Goal: Task Accomplishment & Management: Use online tool/utility

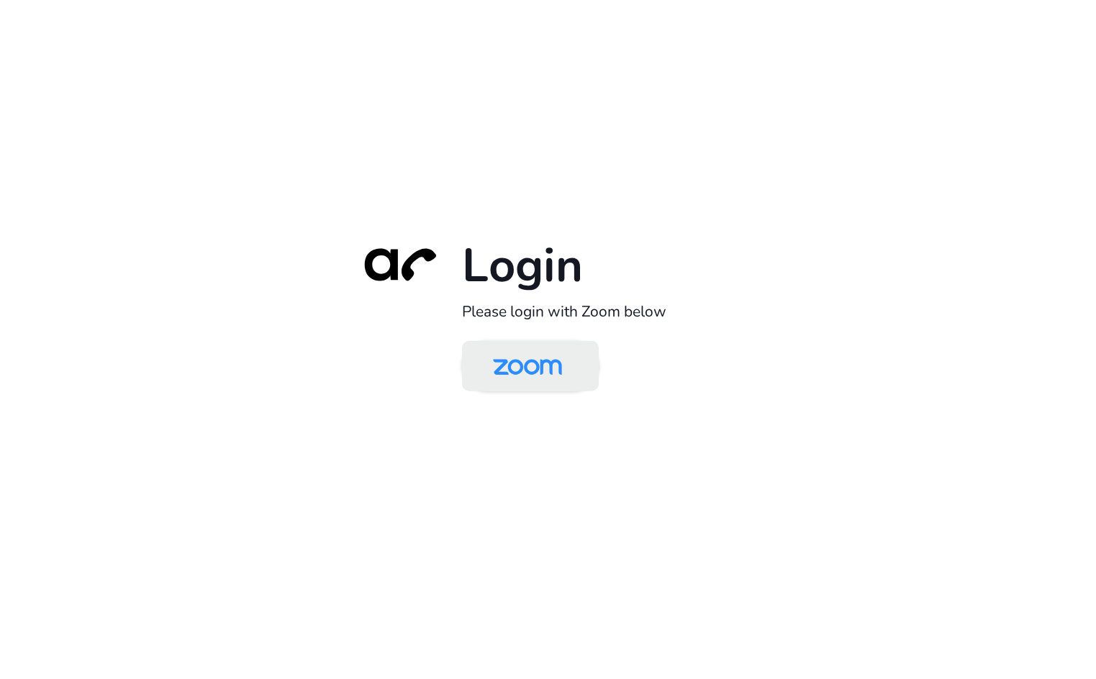
click at [543, 376] on img at bounding box center [527, 367] width 99 height 47
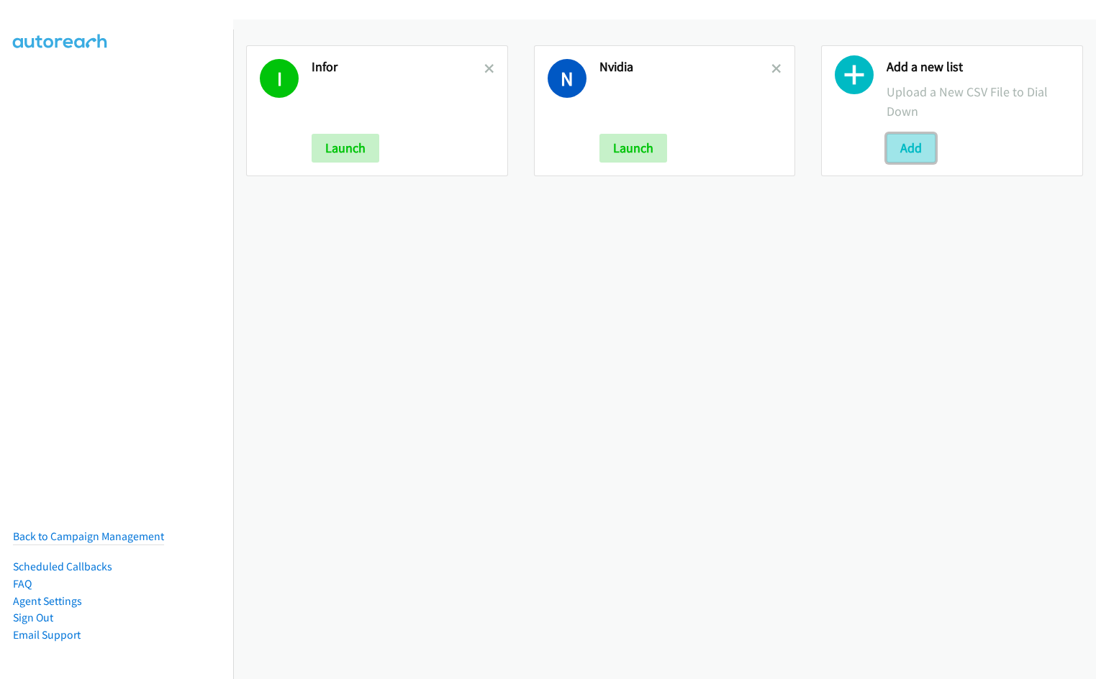
click at [897, 142] on button "Add" at bounding box center [910, 148] width 49 height 29
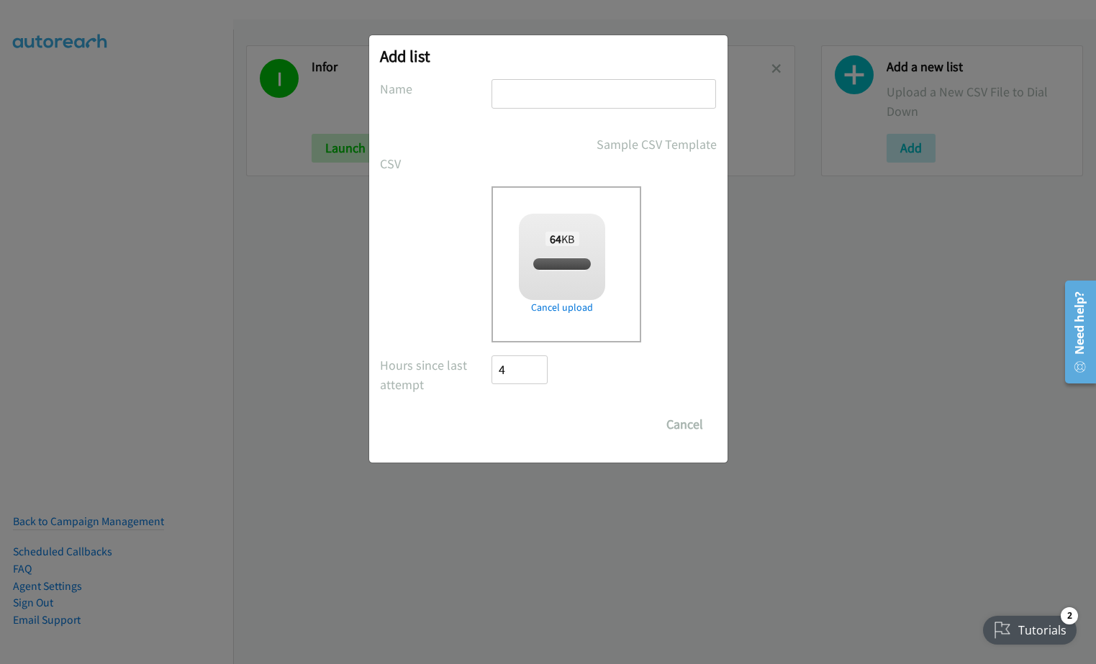
checkbox input "true"
click at [528, 93] on input "text" at bounding box center [603, 93] width 224 height 29
type input "Redhat"
click at [492, 410] on input "Save List" at bounding box center [530, 424] width 76 height 29
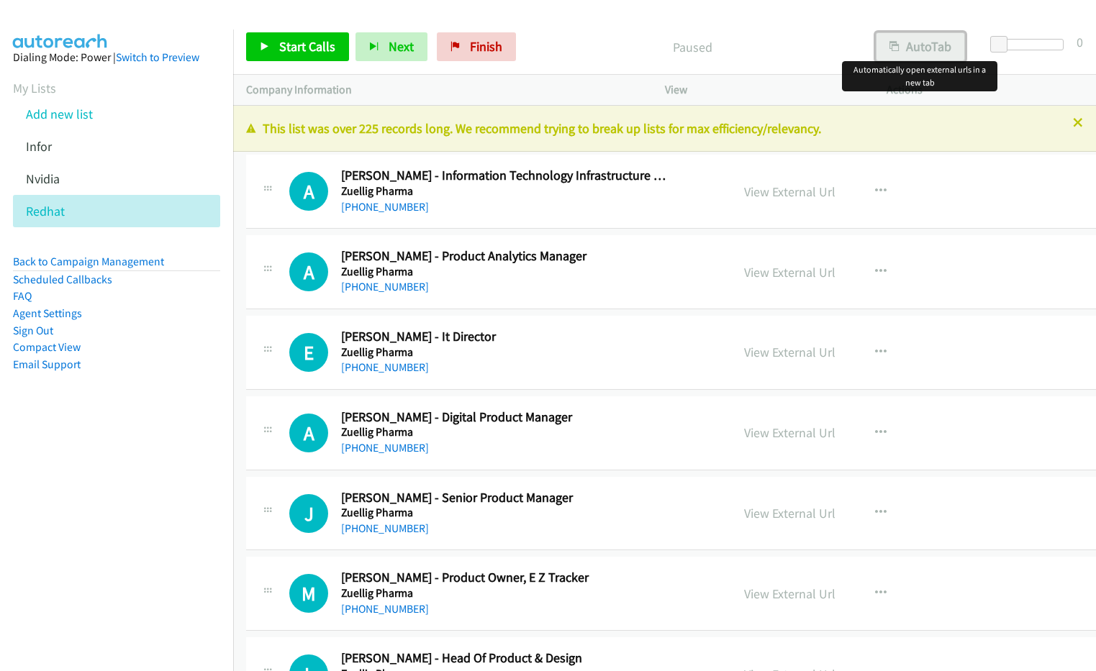
click at [927, 52] on button "AutoTab" at bounding box center [919, 46] width 89 height 29
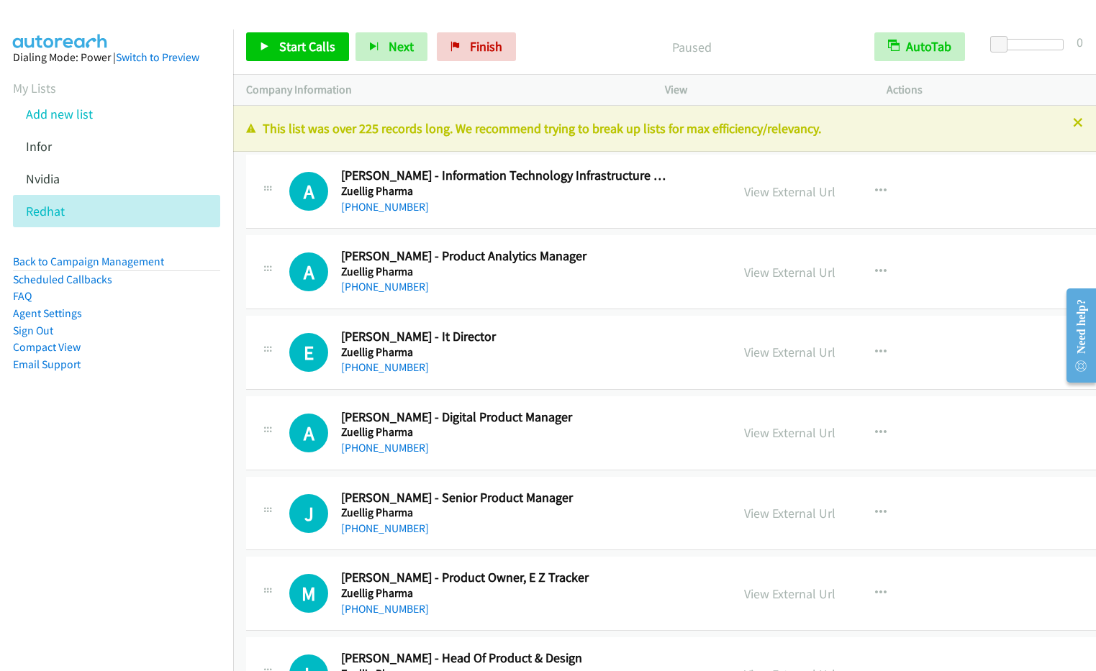
click at [199, 334] on li "Sign Out" at bounding box center [116, 330] width 207 height 17
click at [603, 14] on div at bounding box center [541, 27] width 1083 height 55
click at [759, 191] on link "View External Url" at bounding box center [789, 191] width 91 height 17
click at [309, 48] on span "Start Calls" at bounding box center [307, 46] width 56 height 17
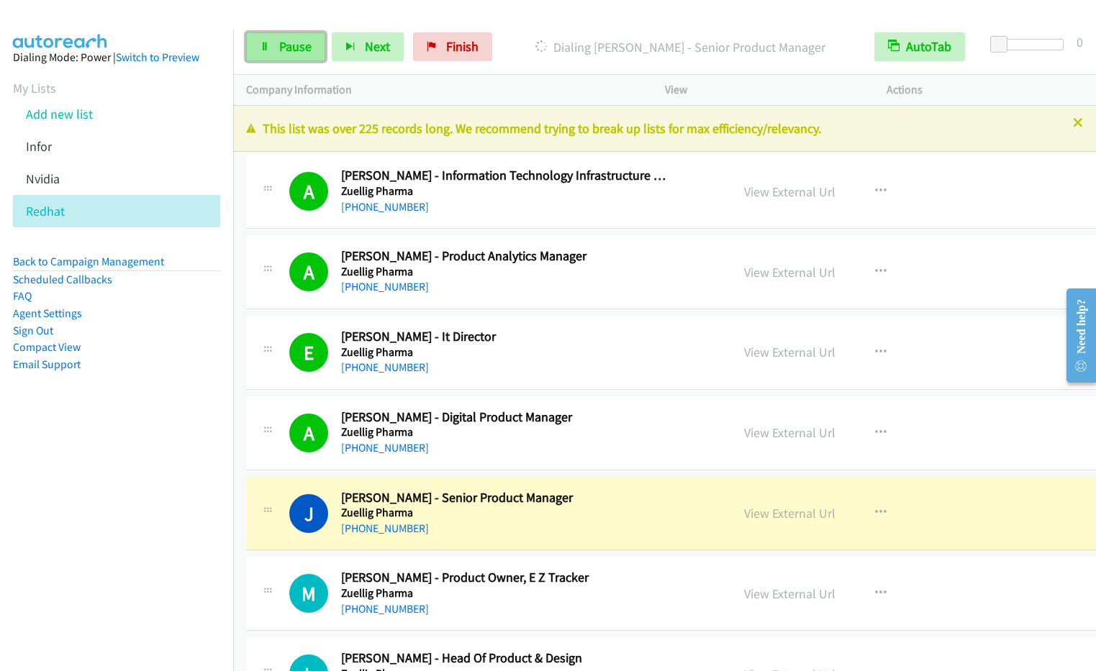
click at [297, 52] on span "Pause" at bounding box center [295, 46] width 32 height 17
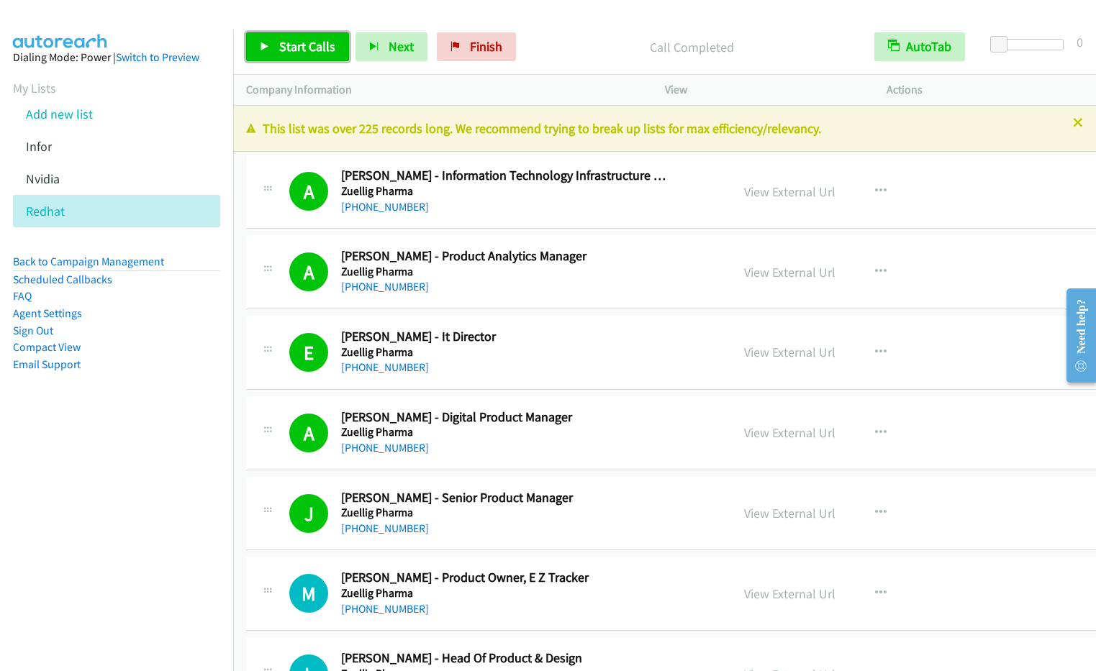
click at [299, 59] on link "Start Calls" at bounding box center [297, 46] width 103 height 29
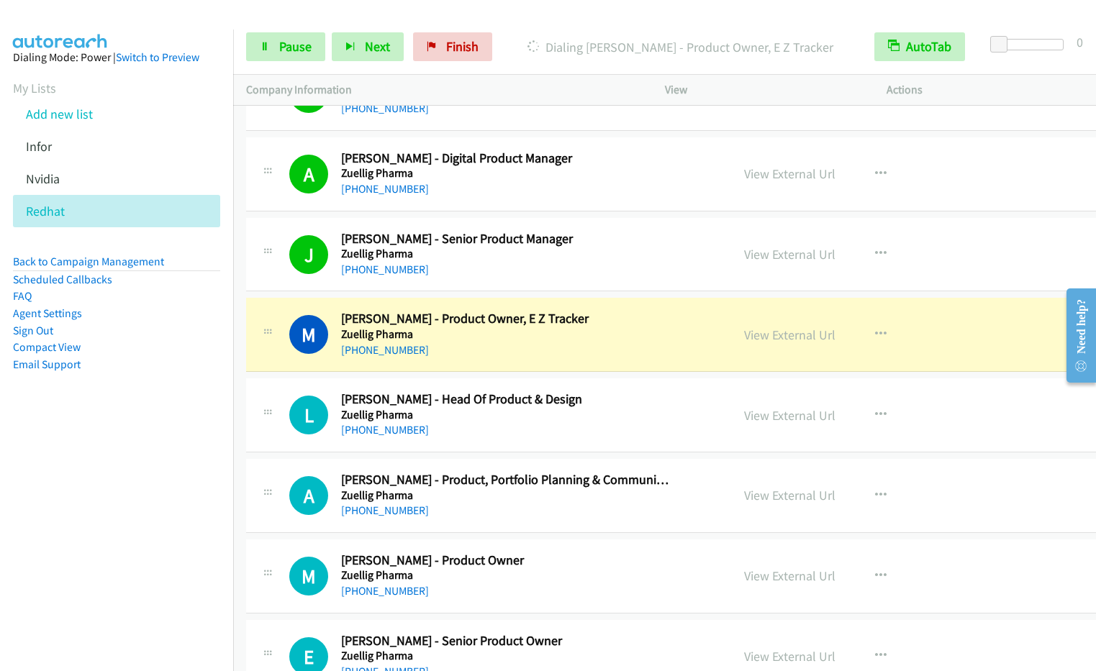
scroll to position [282, 0]
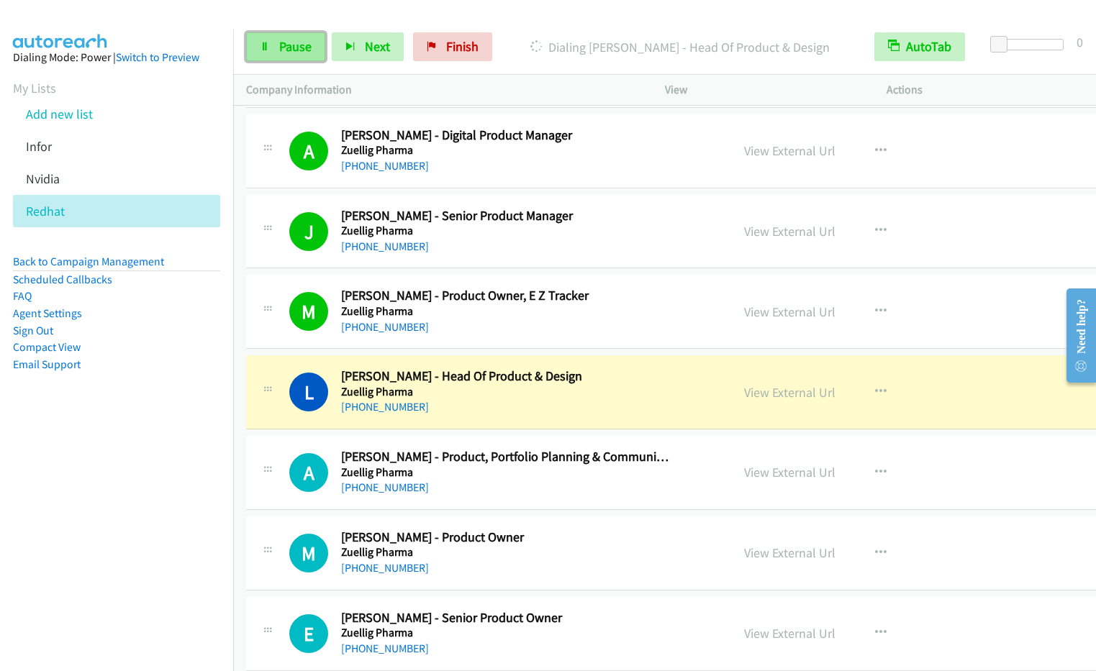
click at [299, 46] on span "Pause" at bounding box center [295, 46] width 32 height 17
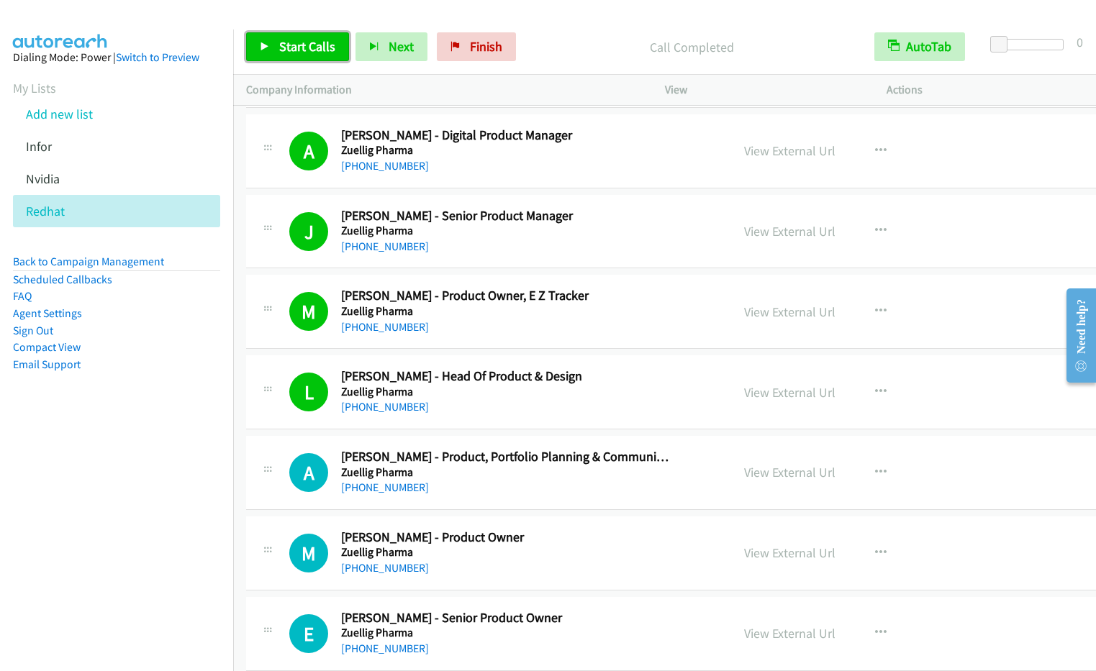
click at [304, 42] on span "Start Calls" at bounding box center [307, 46] width 56 height 17
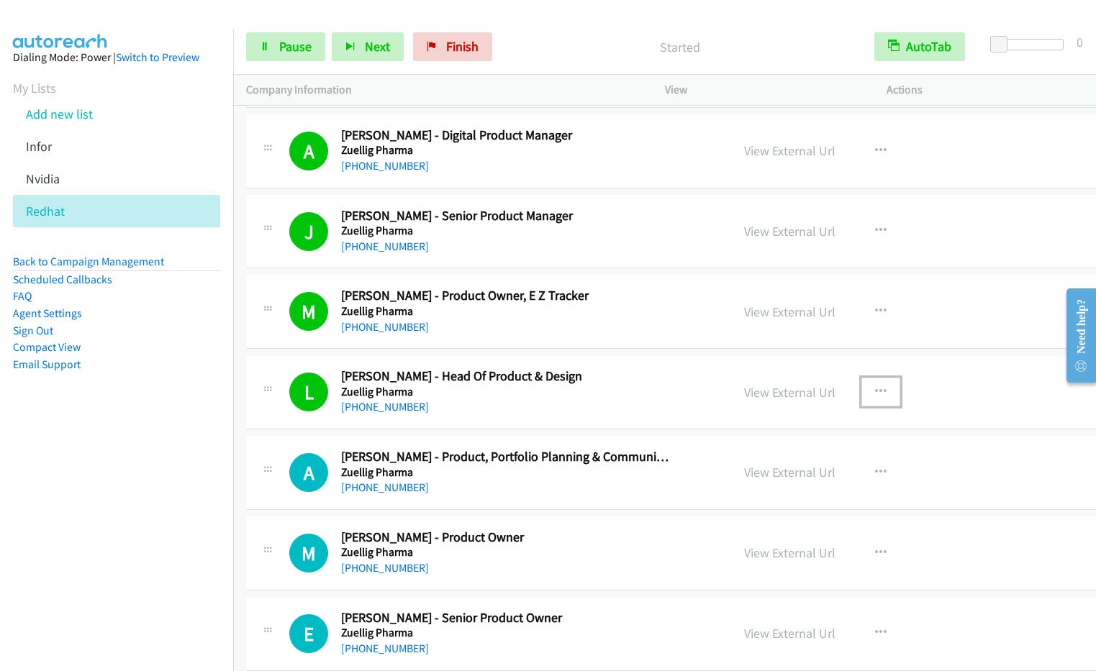
click at [875, 394] on icon "button" at bounding box center [881, 392] width 12 height 12
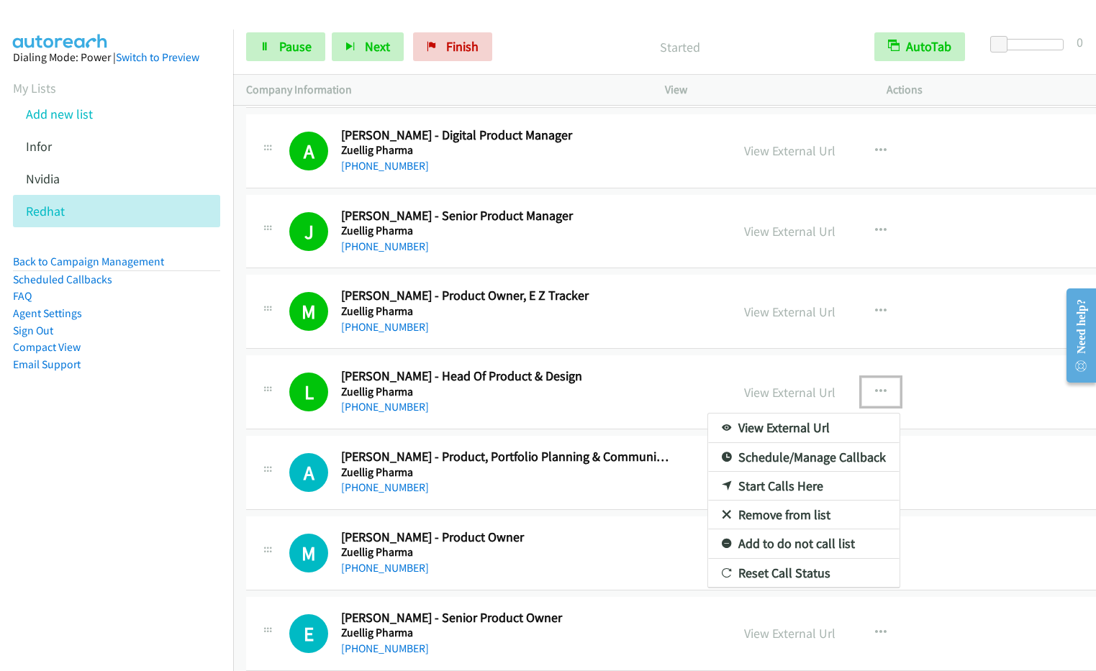
click at [770, 517] on link "Remove from list" at bounding box center [803, 515] width 191 height 29
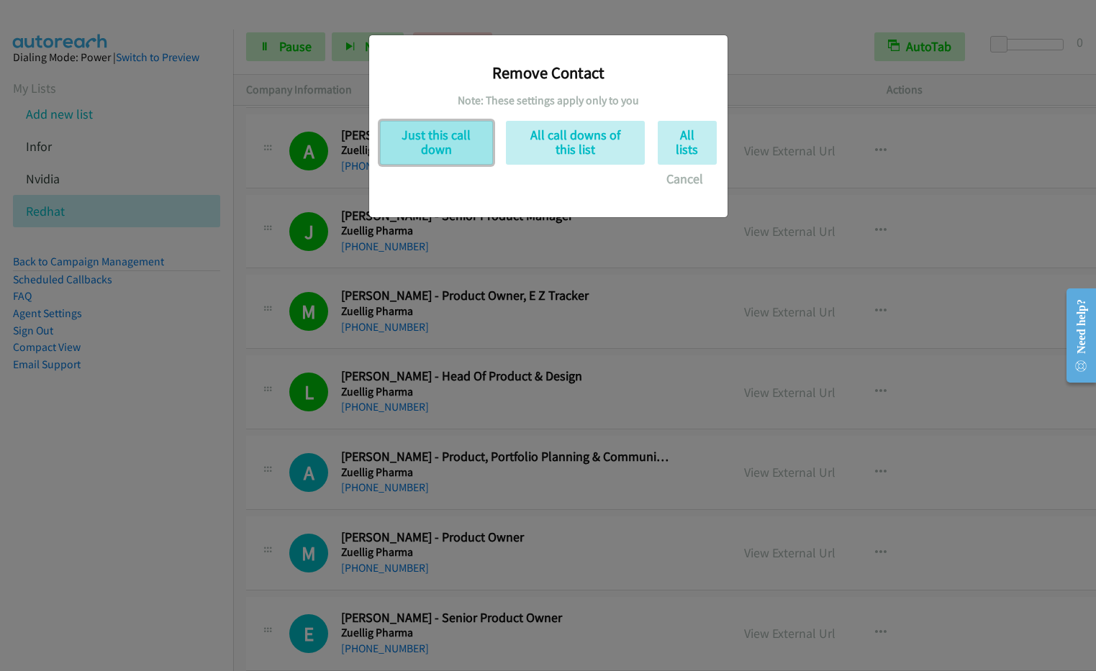
click at [468, 132] on button "Just this call down" at bounding box center [436, 143] width 113 height 44
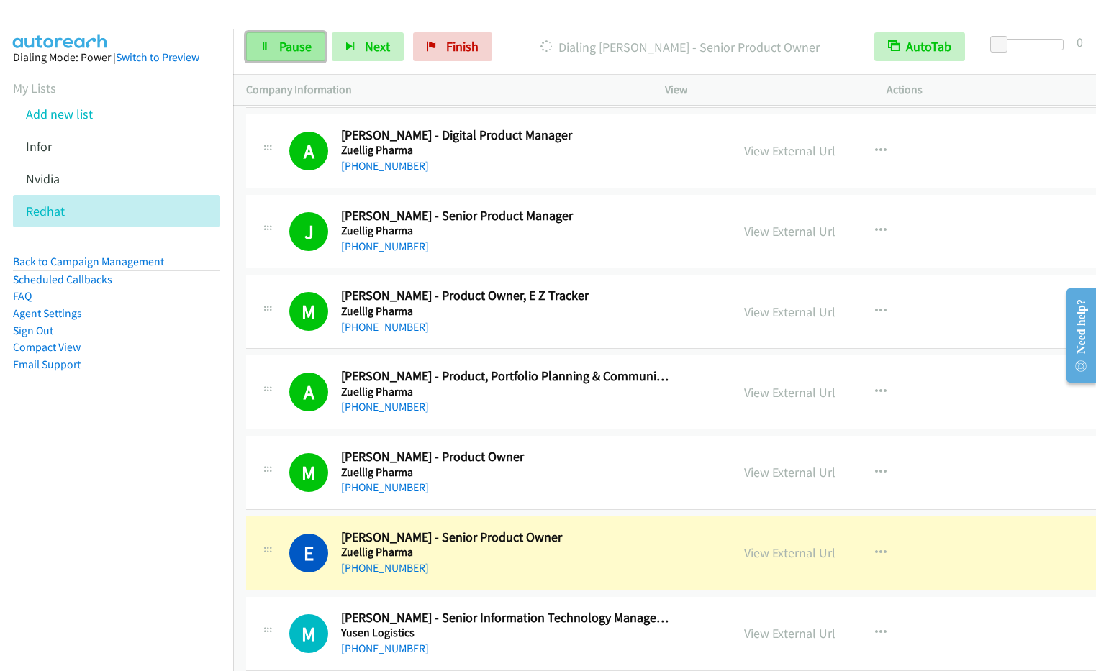
click at [299, 41] on span "Pause" at bounding box center [295, 46] width 32 height 17
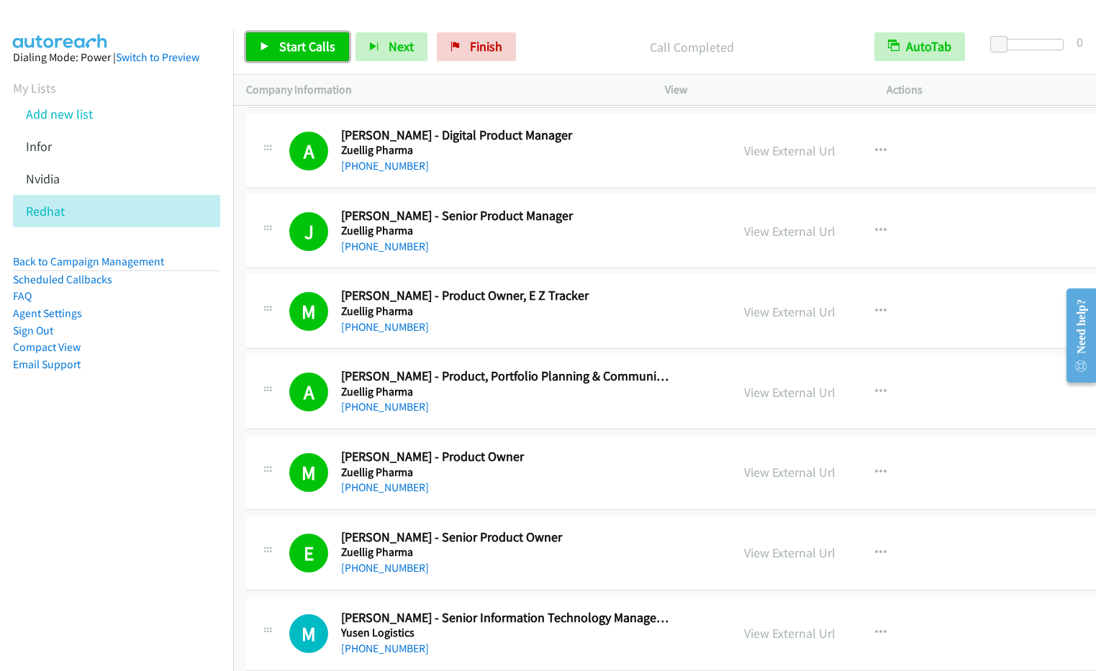
click at [281, 54] on span "Start Calls" at bounding box center [307, 46] width 56 height 17
drag, startPoint x: 59, startPoint y: 463, endPoint x: 773, endPoint y: 398, distance: 717.3
click at [60, 463] on nav "Dialing Mode: Power | Switch to Preview My Lists Add new list Infor [GEOGRAPHIC…" at bounding box center [117, 364] width 234 height 671
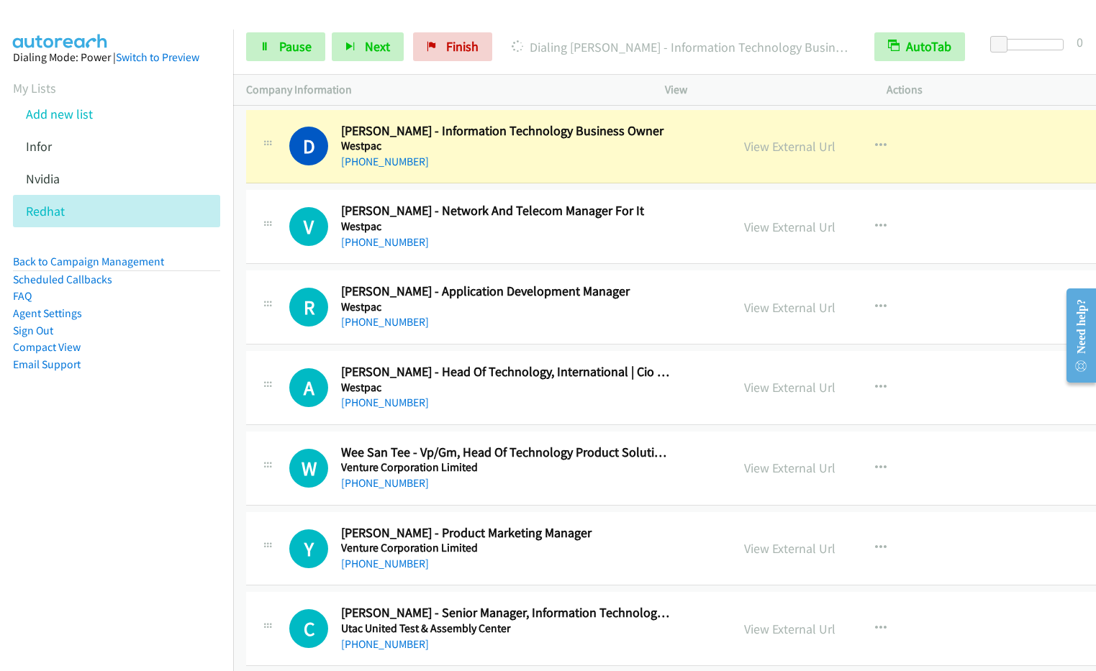
scroll to position [2416, 0]
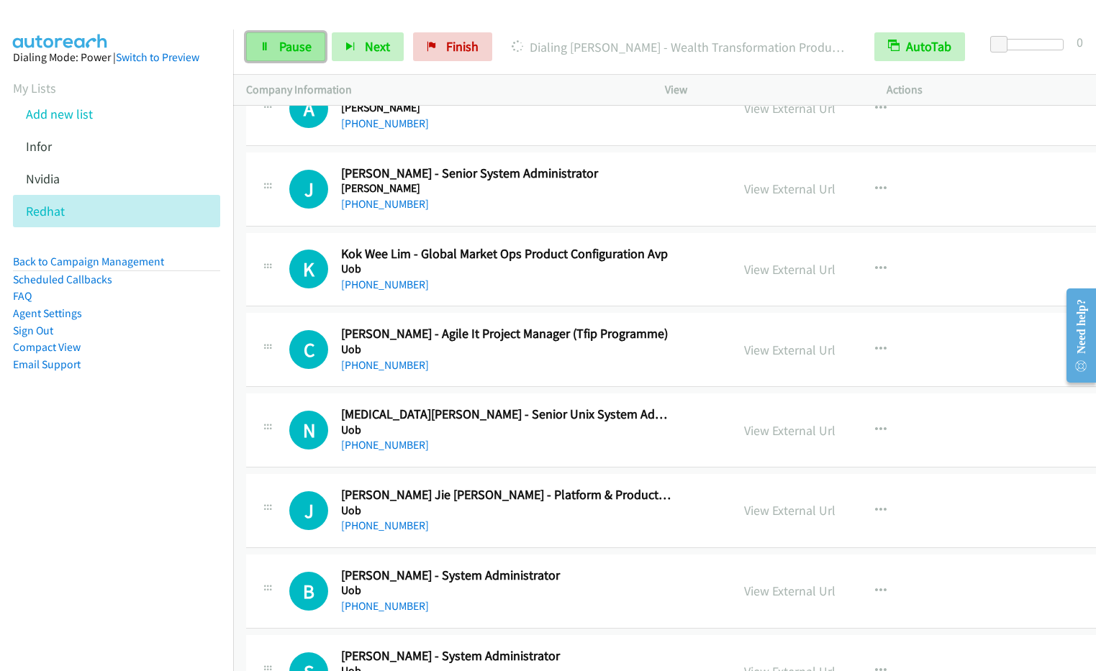
drag, startPoint x: 291, startPoint y: 46, endPoint x: 306, endPoint y: 43, distance: 16.1
click at [291, 46] on span "Pause" at bounding box center [295, 46] width 32 height 17
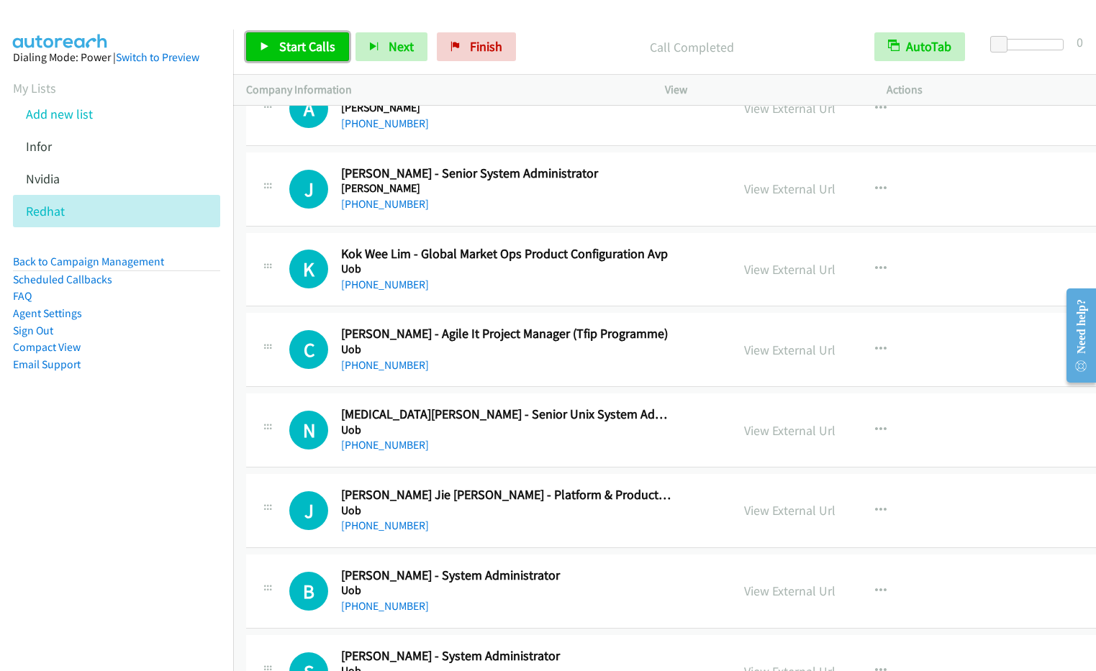
click at [304, 51] on span "Start Calls" at bounding box center [307, 46] width 56 height 17
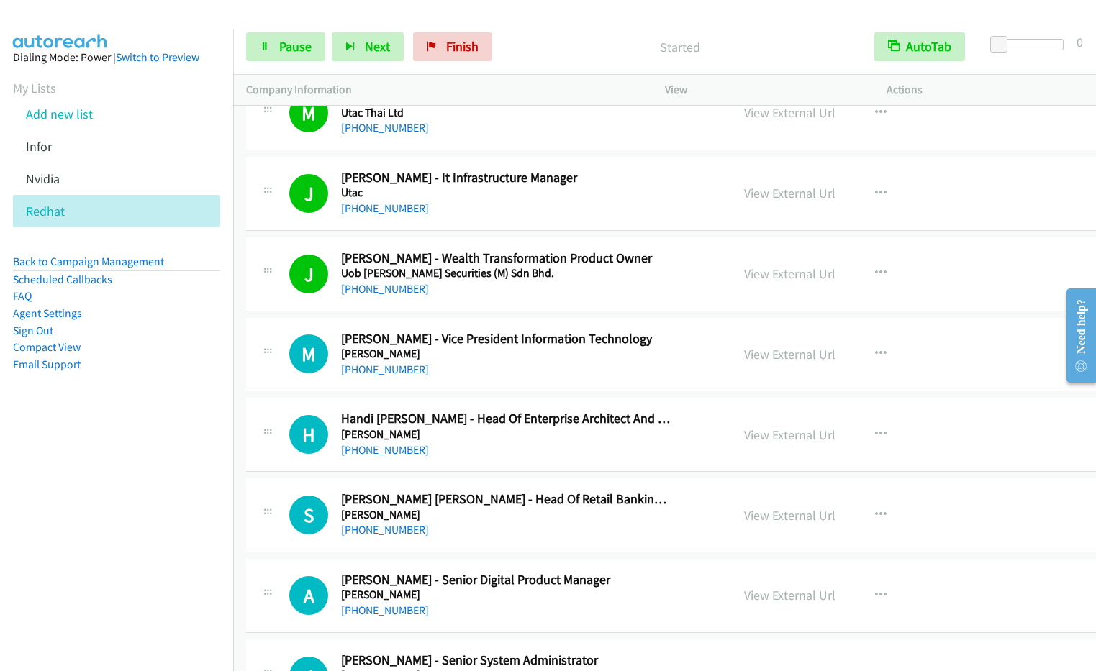
scroll to position [1860, 0]
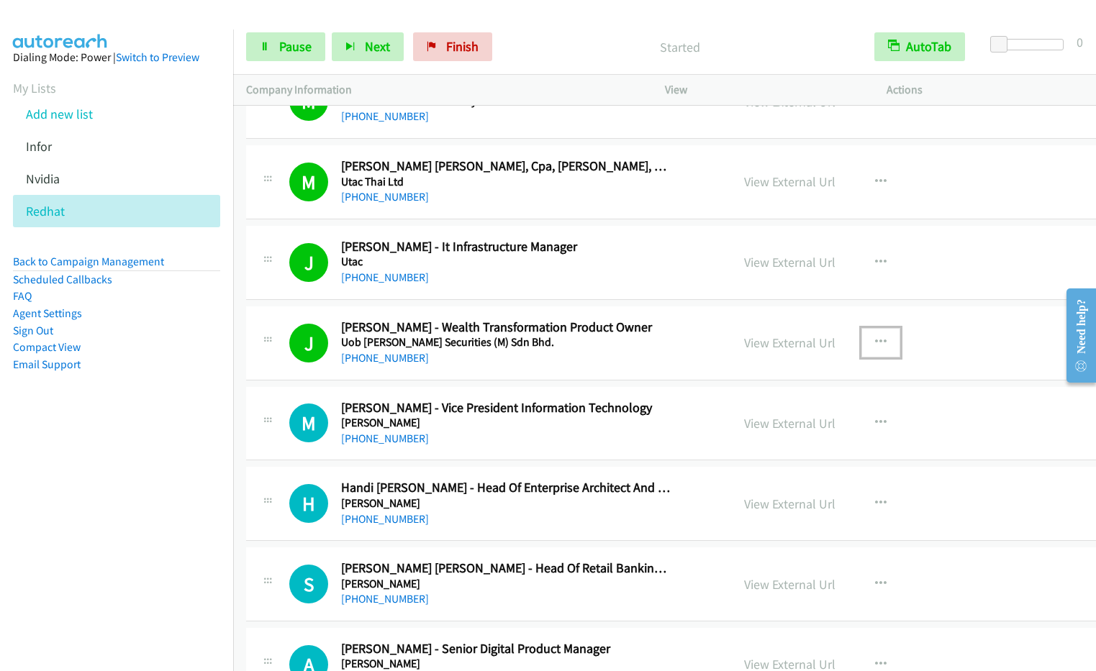
click at [875, 337] on icon "button" at bounding box center [881, 343] width 12 height 12
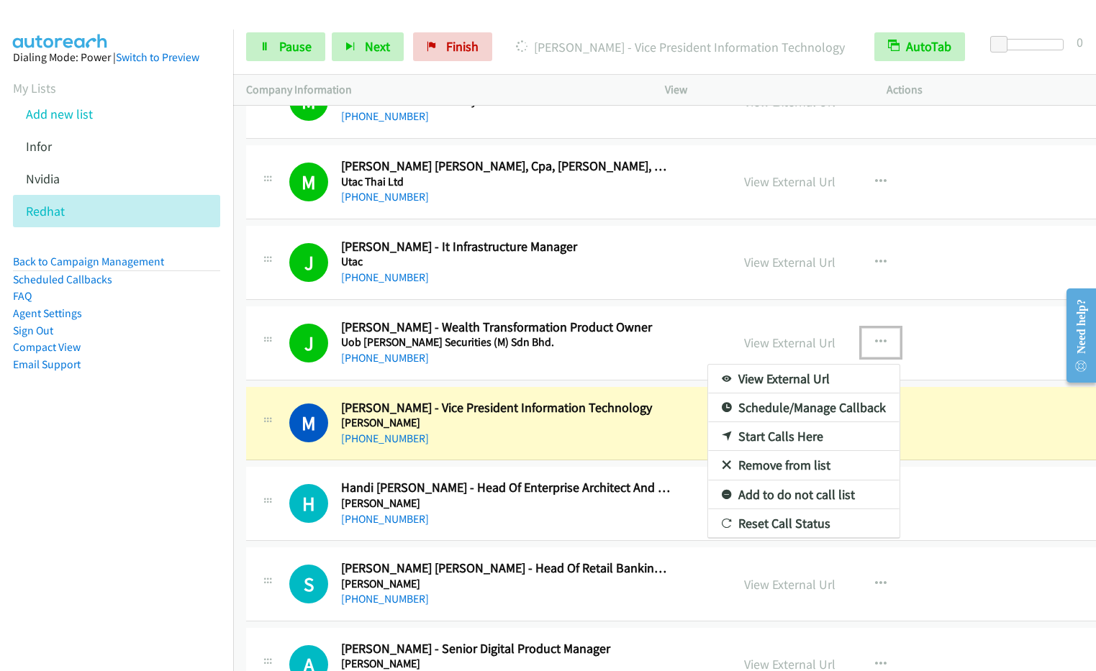
click at [773, 465] on link "Remove from list" at bounding box center [803, 465] width 191 height 29
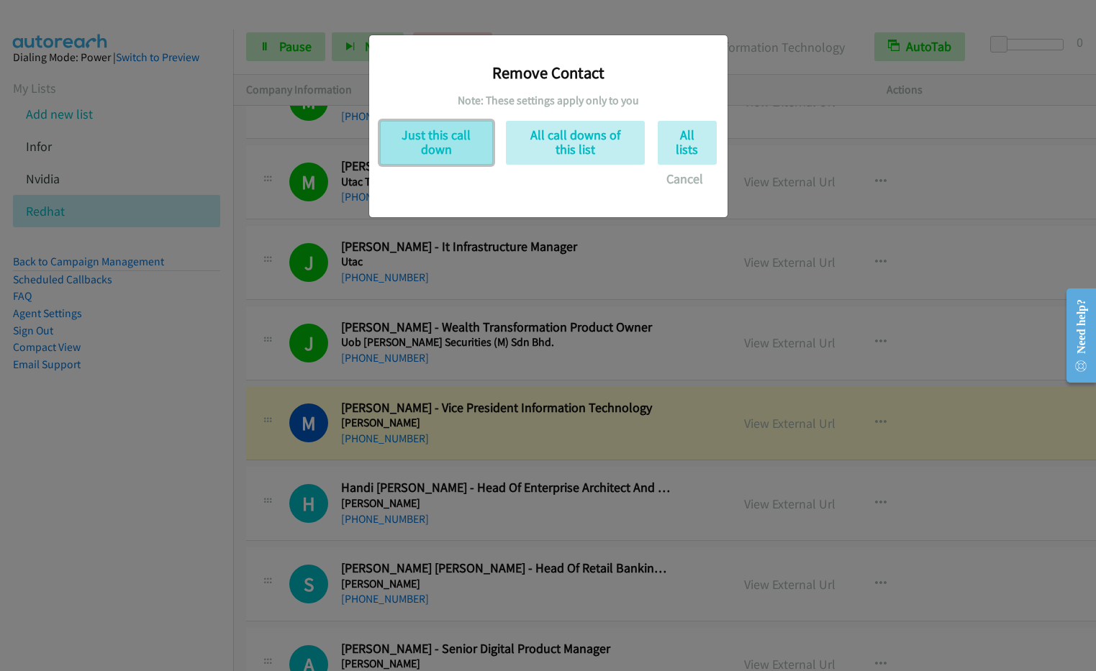
click at [448, 145] on button "Just this call down" at bounding box center [436, 143] width 113 height 44
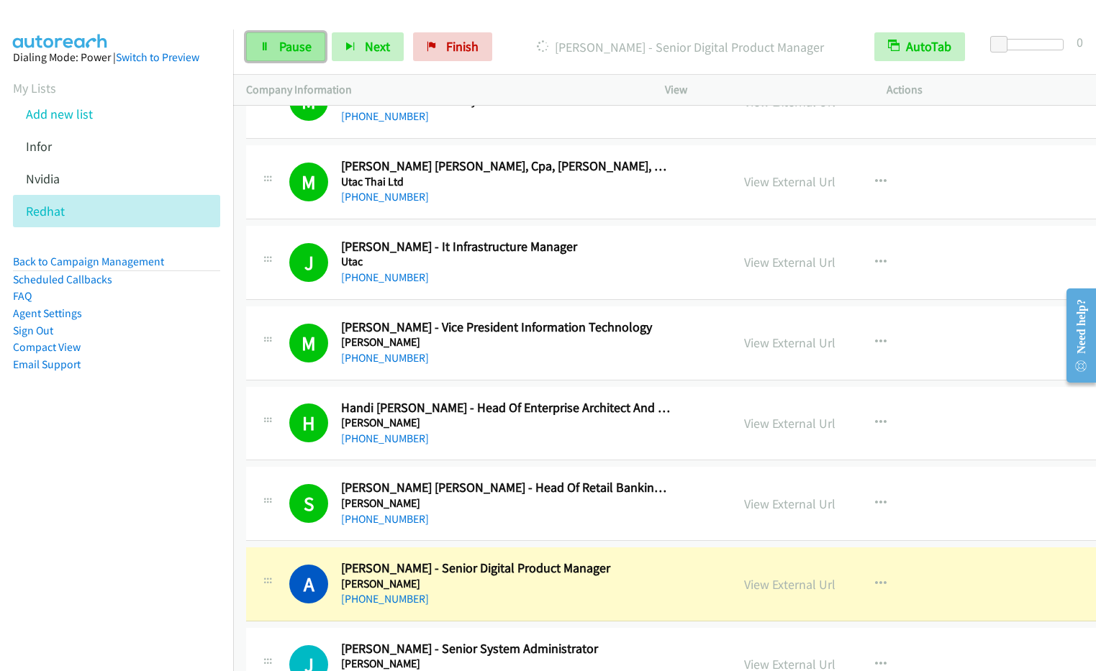
click at [283, 50] on span "Pause" at bounding box center [295, 46] width 32 height 17
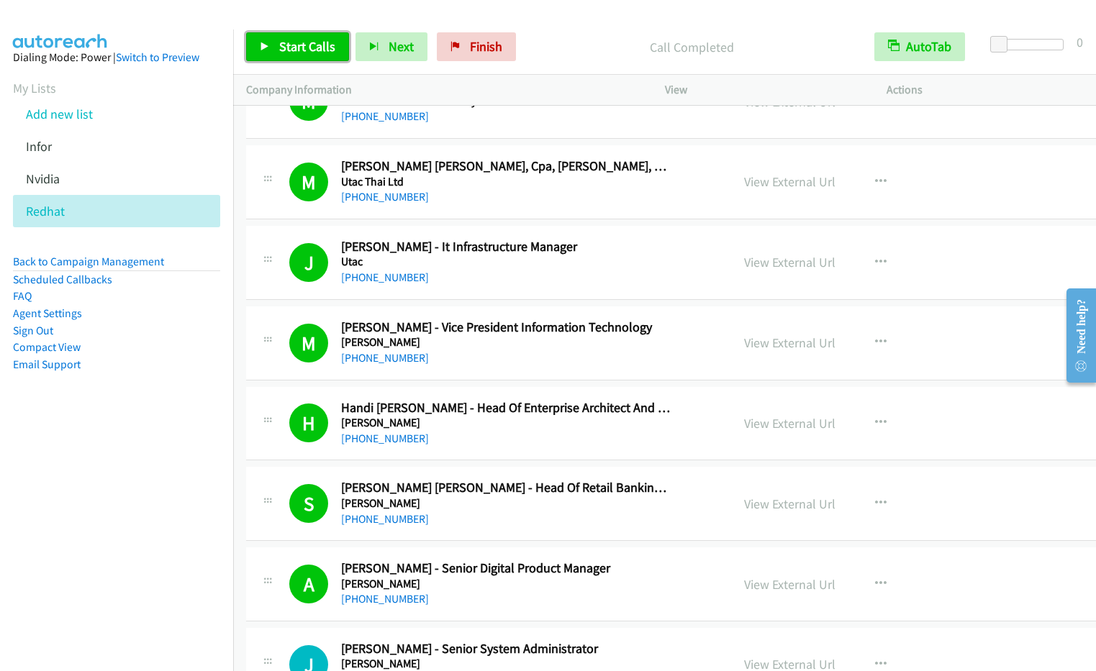
click at [304, 39] on span "Start Calls" at bounding box center [307, 46] width 56 height 17
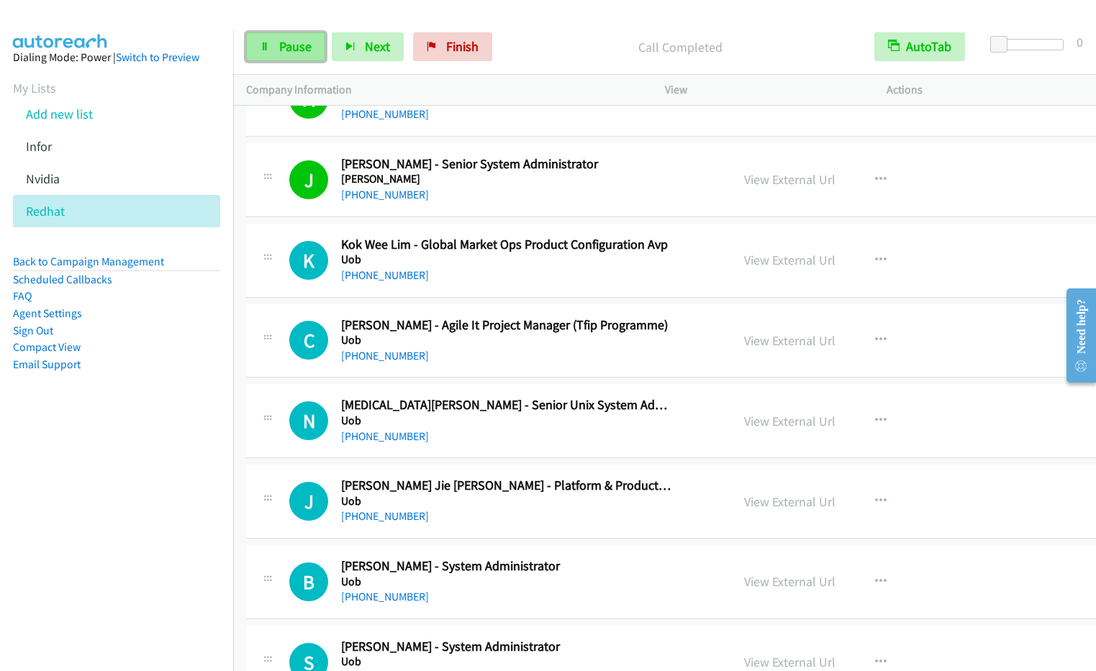
click at [288, 50] on span "Pause" at bounding box center [295, 46] width 32 height 17
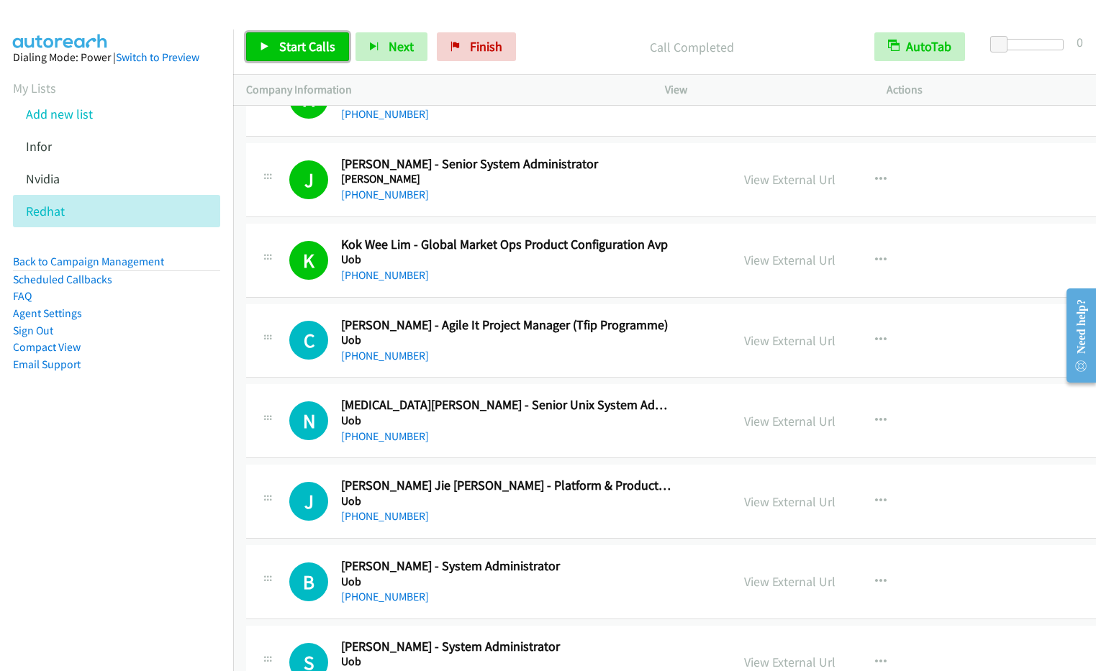
click at [306, 46] on span "Start Calls" at bounding box center [307, 46] width 56 height 17
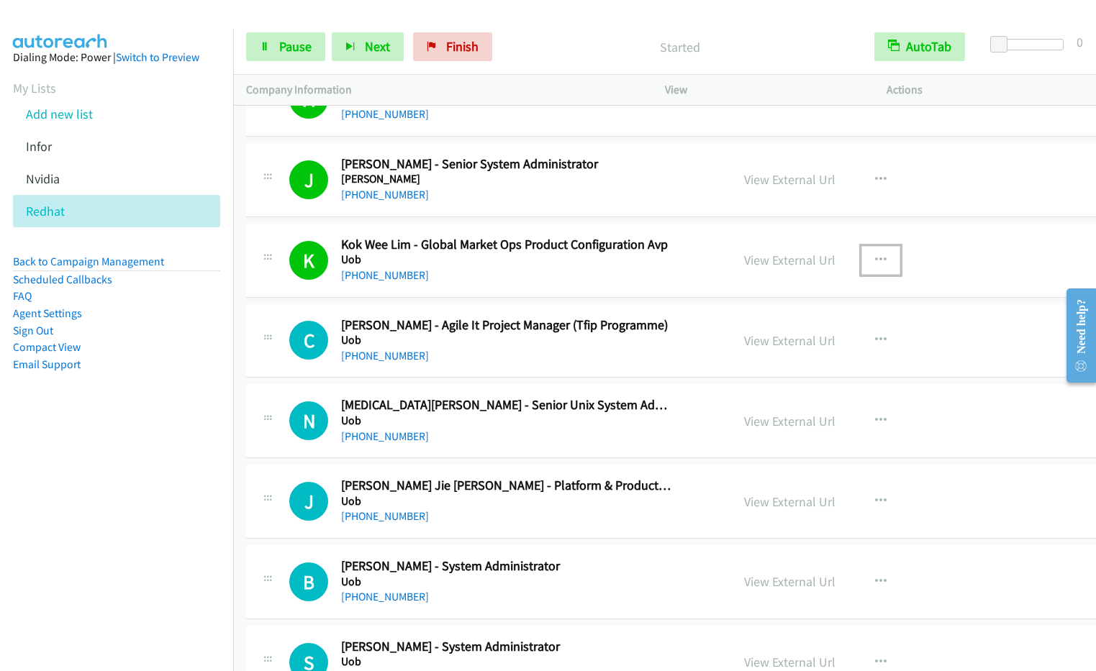
click at [875, 256] on icon "button" at bounding box center [881, 261] width 12 height 12
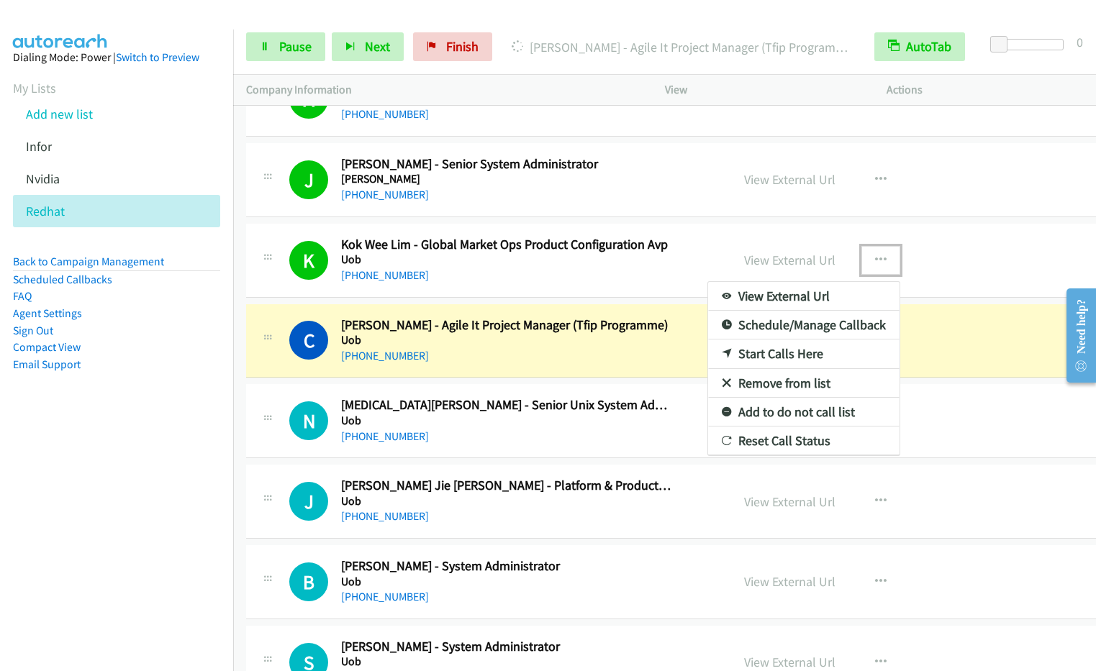
click at [749, 384] on link "Remove from list" at bounding box center [803, 383] width 191 height 29
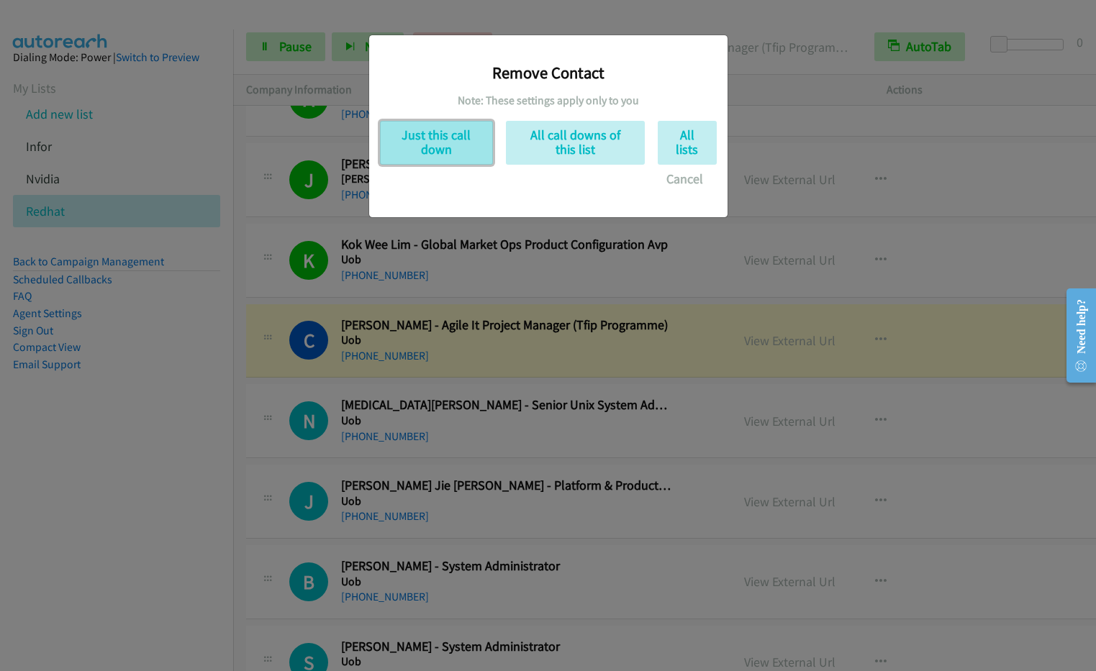
click at [435, 136] on button "Just this call down" at bounding box center [436, 143] width 113 height 44
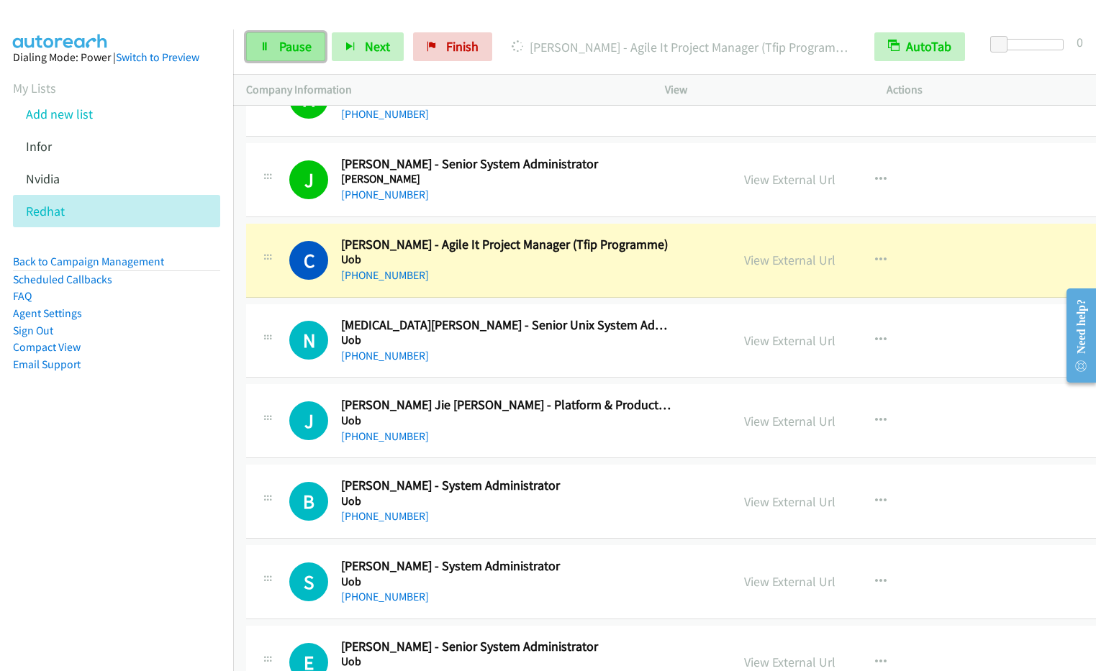
click at [276, 45] on link "Pause" at bounding box center [285, 46] width 79 height 29
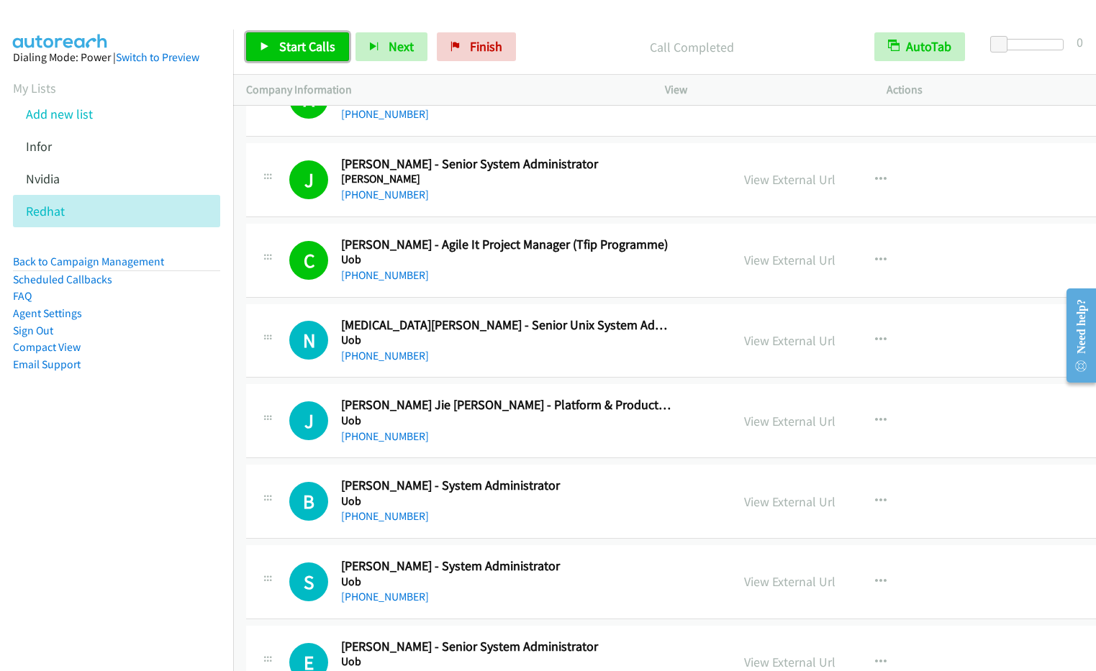
click at [293, 49] on span "Start Calls" at bounding box center [307, 46] width 56 height 17
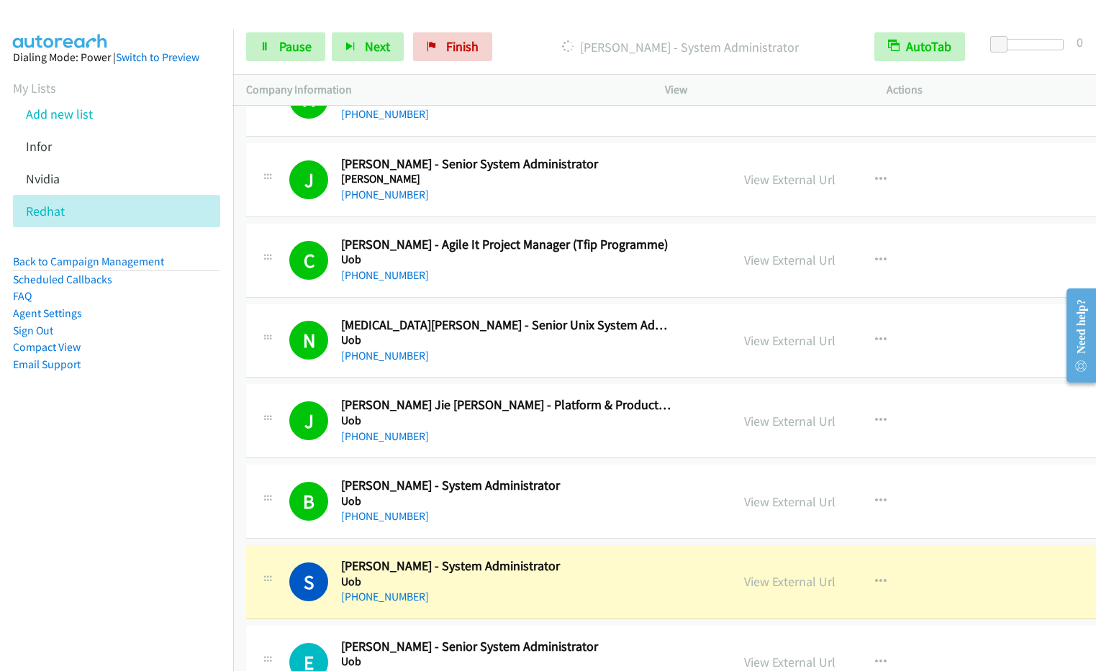
scroll to position [2829, 0]
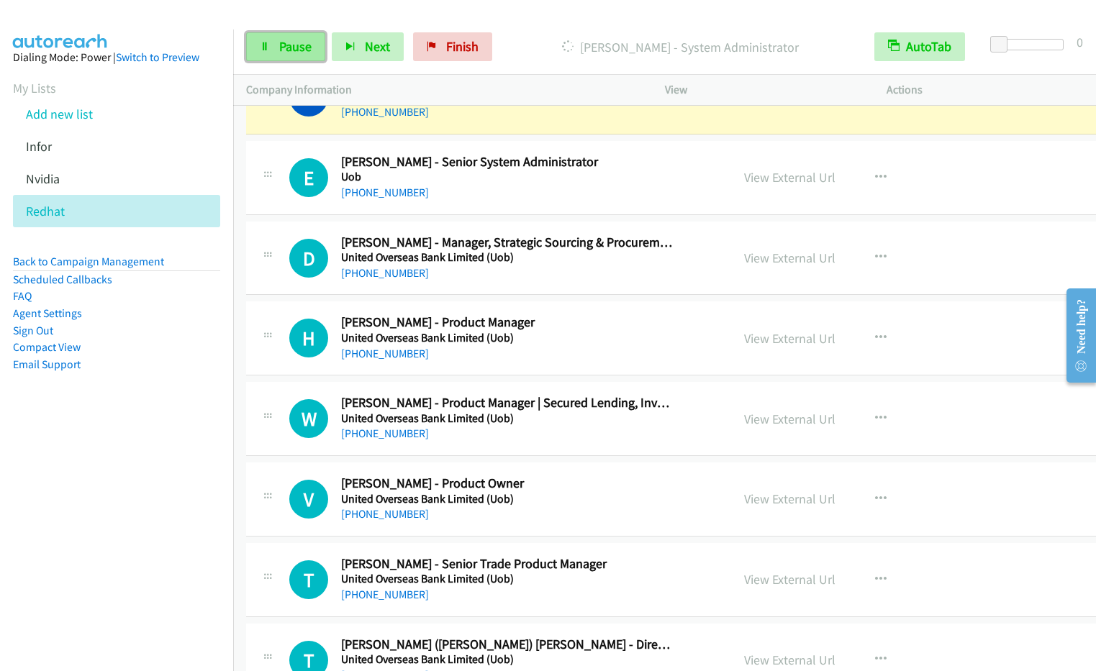
click at [296, 48] on span "Pause" at bounding box center [295, 46] width 32 height 17
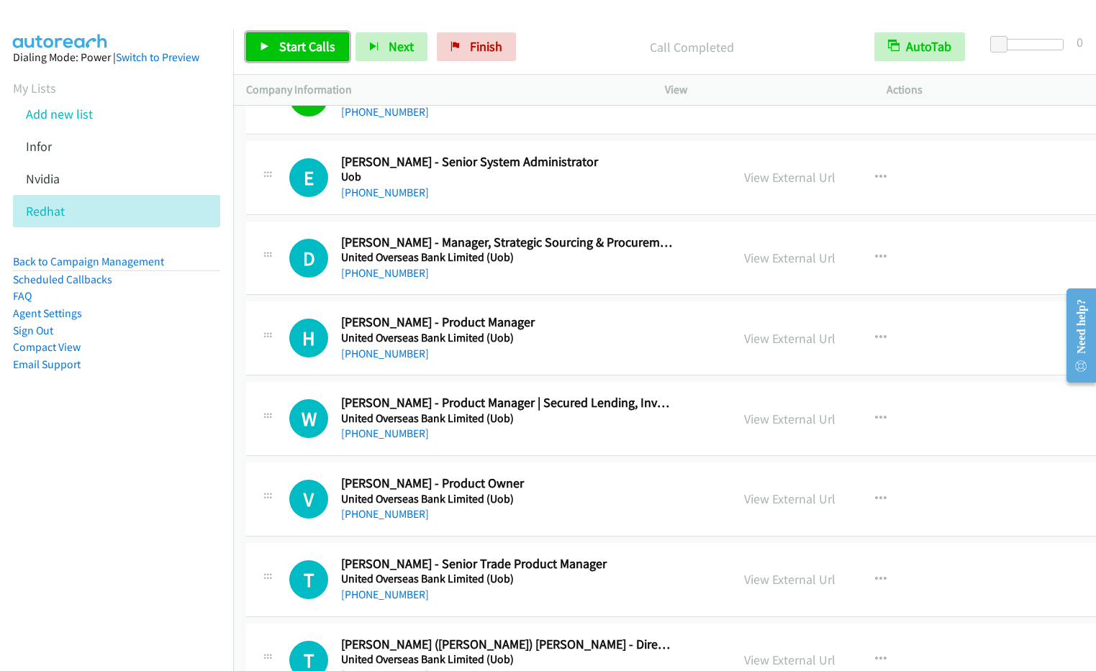
click at [284, 47] on span "Start Calls" at bounding box center [307, 46] width 56 height 17
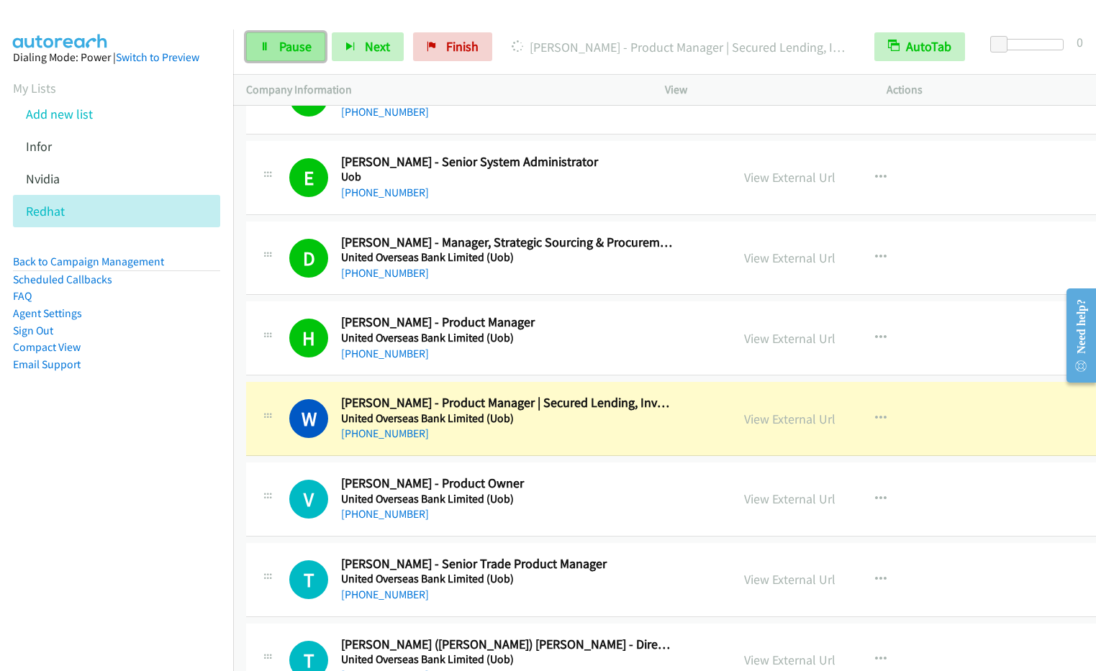
click at [291, 44] on span "Pause" at bounding box center [295, 46] width 32 height 17
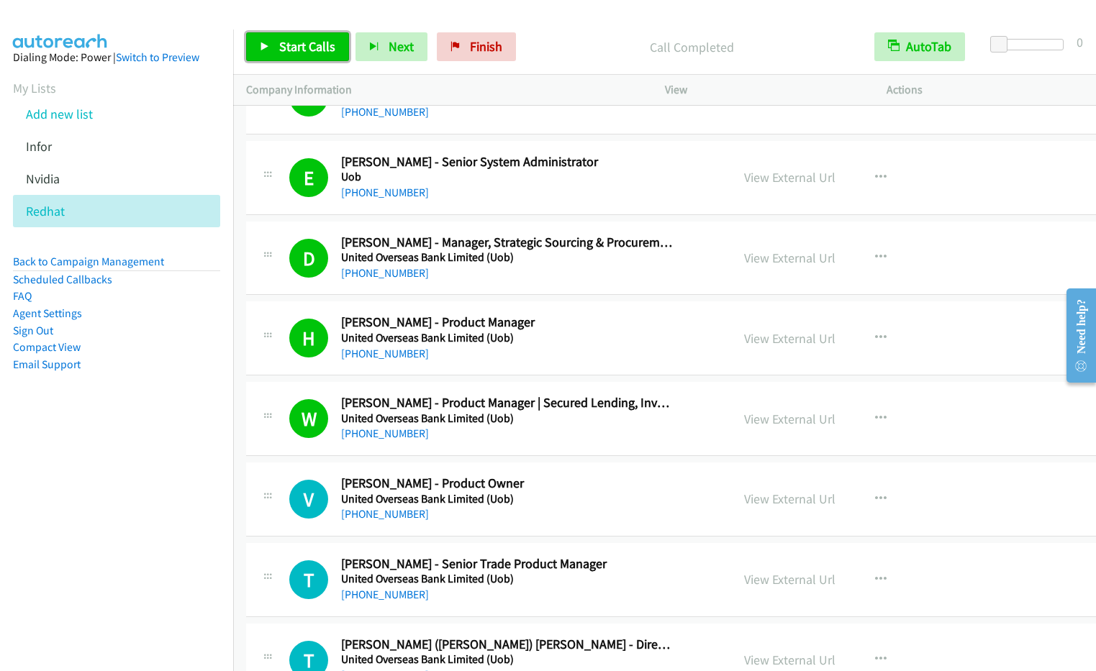
click at [292, 49] on span "Start Calls" at bounding box center [307, 46] width 56 height 17
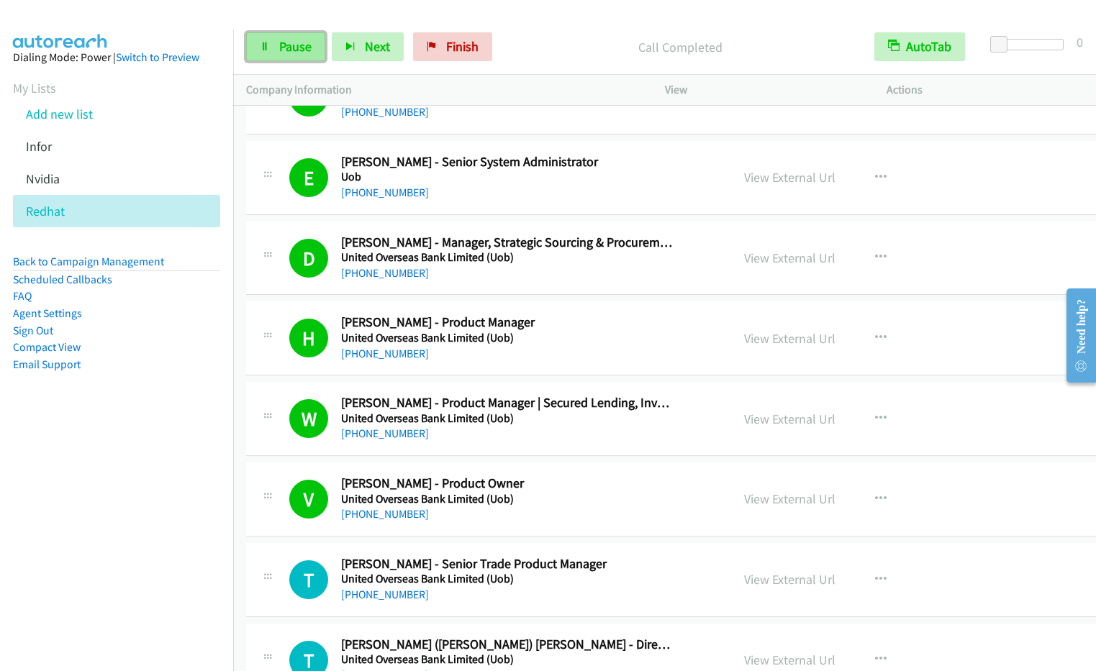
click at [281, 45] on span "Pause" at bounding box center [295, 46] width 32 height 17
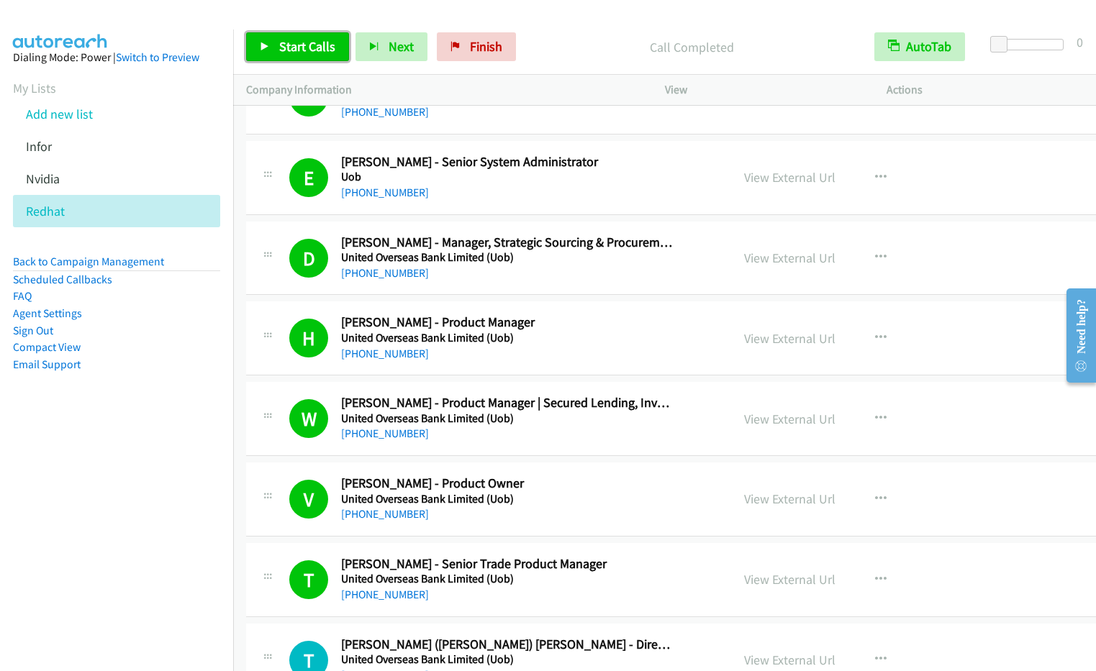
drag, startPoint x: 288, startPoint y: 42, endPoint x: 308, endPoint y: 45, distance: 19.5
click at [288, 42] on span "Start Calls" at bounding box center [307, 46] width 56 height 17
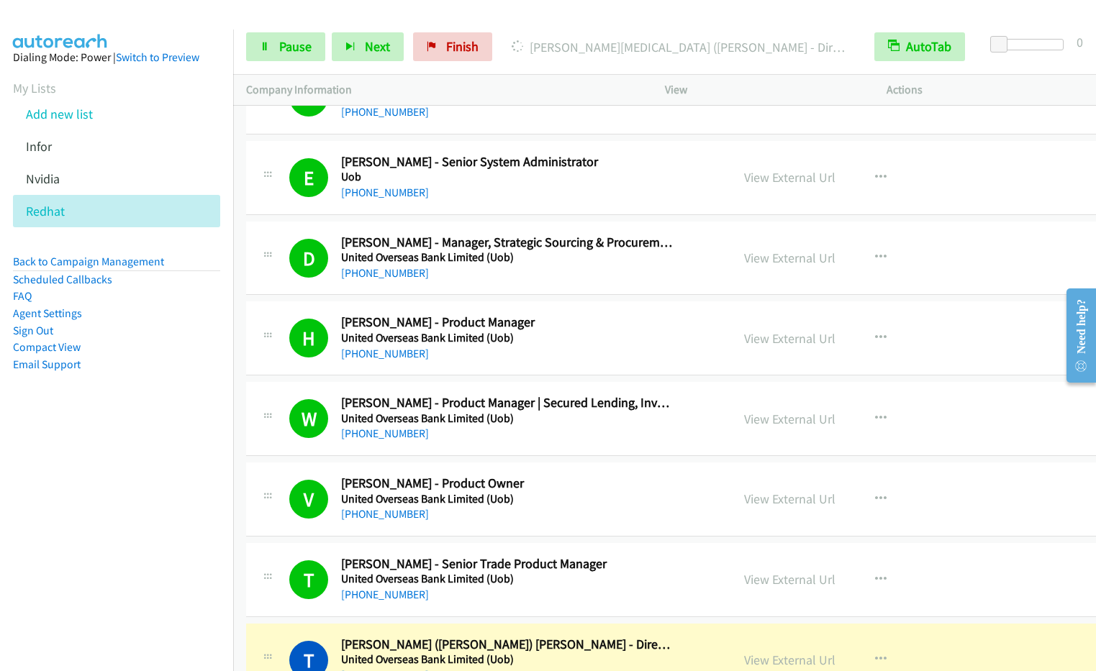
drag, startPoint x: 125, startPoint y: 545, endPoint x: 217, endPoint y: 521, distance: 94.4
click at [125, 543] on nav "Dialing Mode: Power | Switch to Preview My Lists Add new list Infor [GEOGRAPHIC…" at bounding box center [117, 364] width 234 height 671
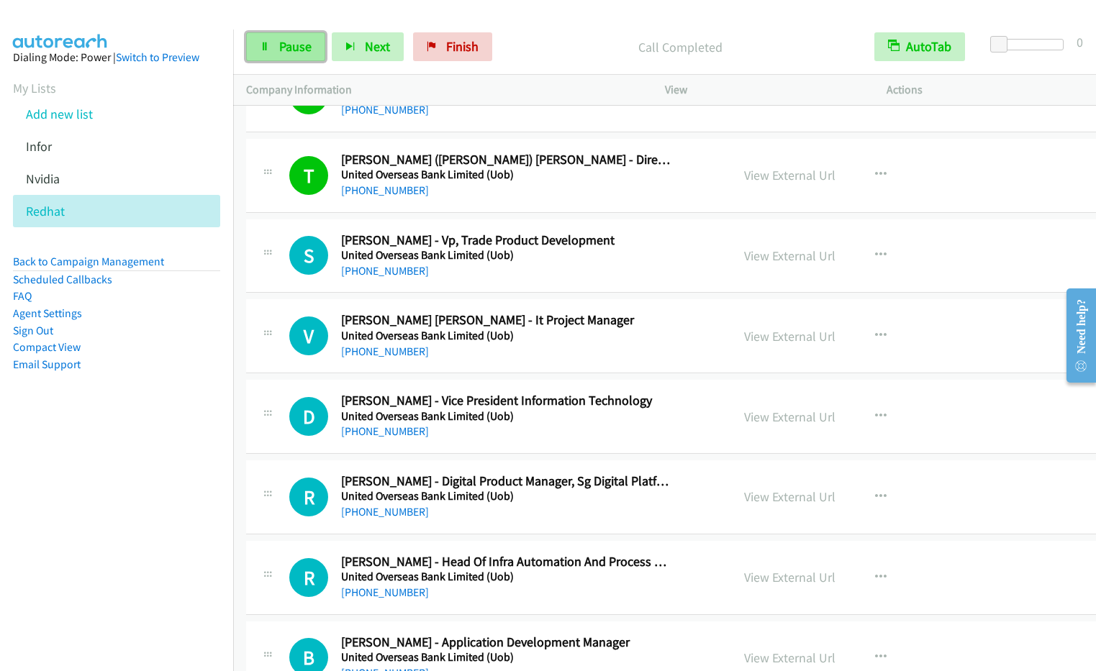
click at [282, 53] on span "Pause" at bounding box center [295, 46] width 32 height 17
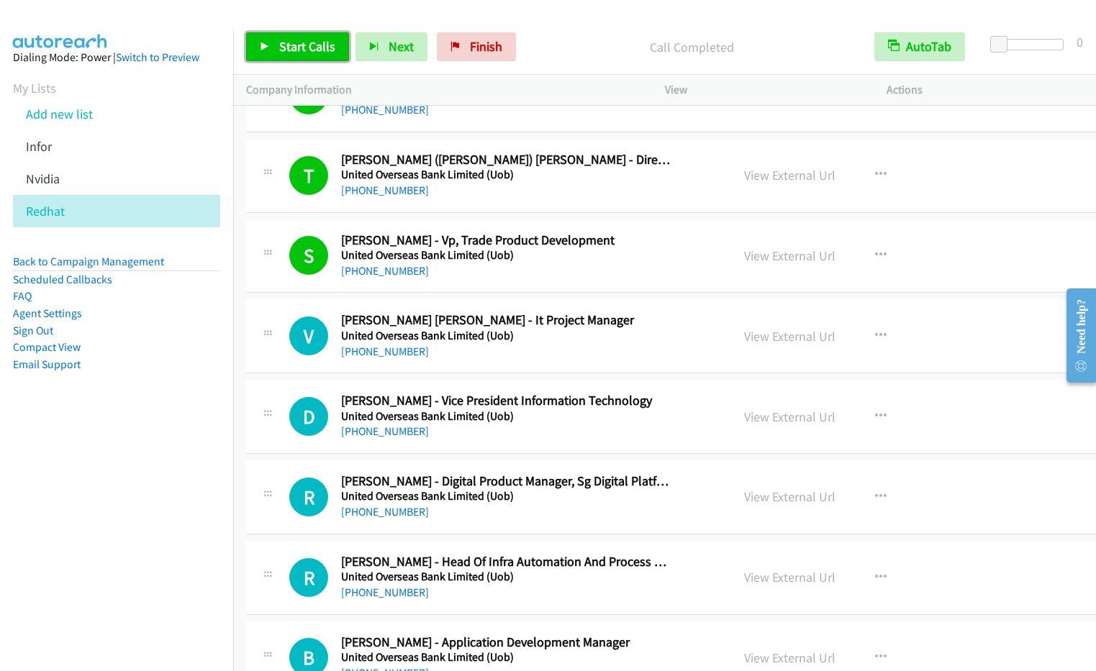
click at [314, 40] on span "Start Calls" at bounding box center [307, 46] width 56 height 17
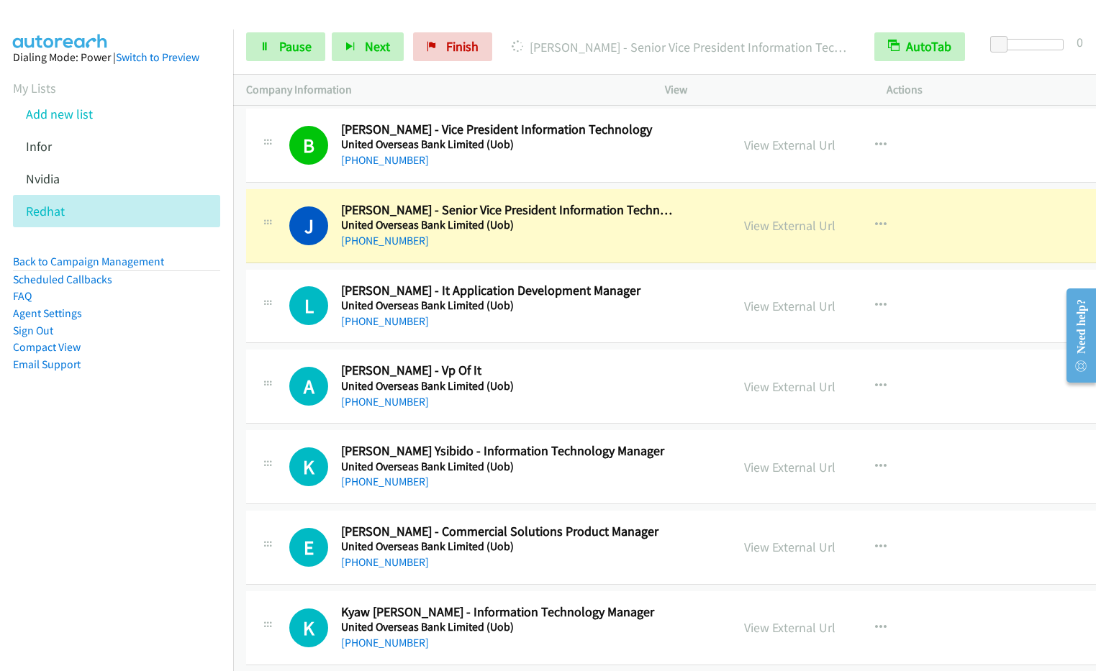
scroll to position [4497, 0]
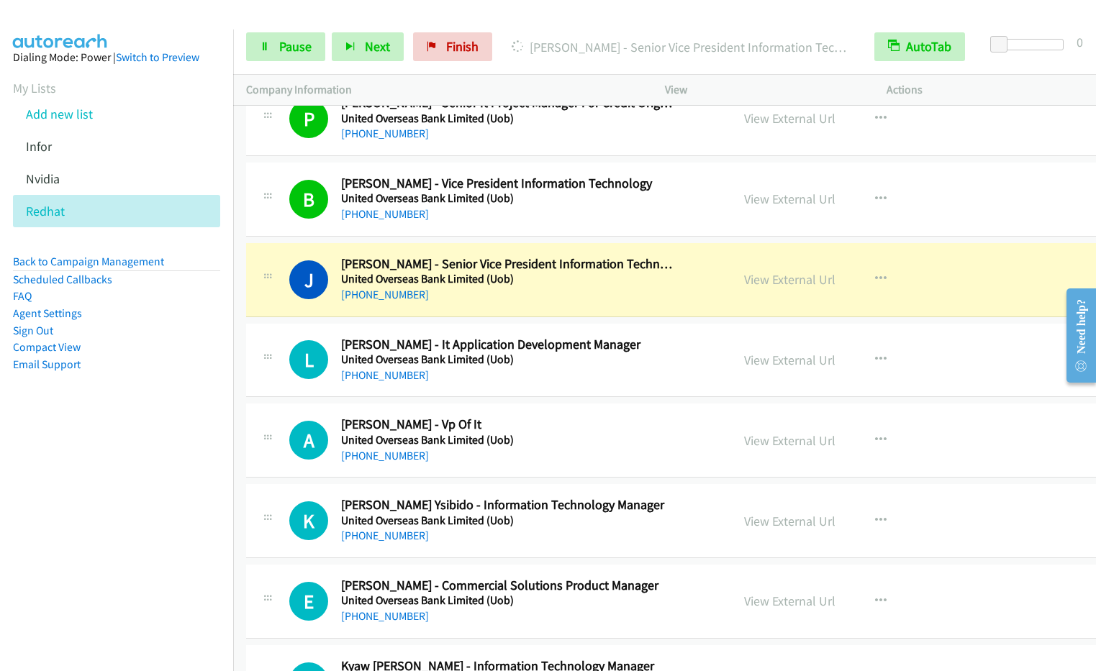
click at [163, 531] on nav "Dialing Mode: Power | Switch to Preview My Lists Add new list Infor [GEOGRAPHIC…" at bounding box center [117, 364] width 234 height 671
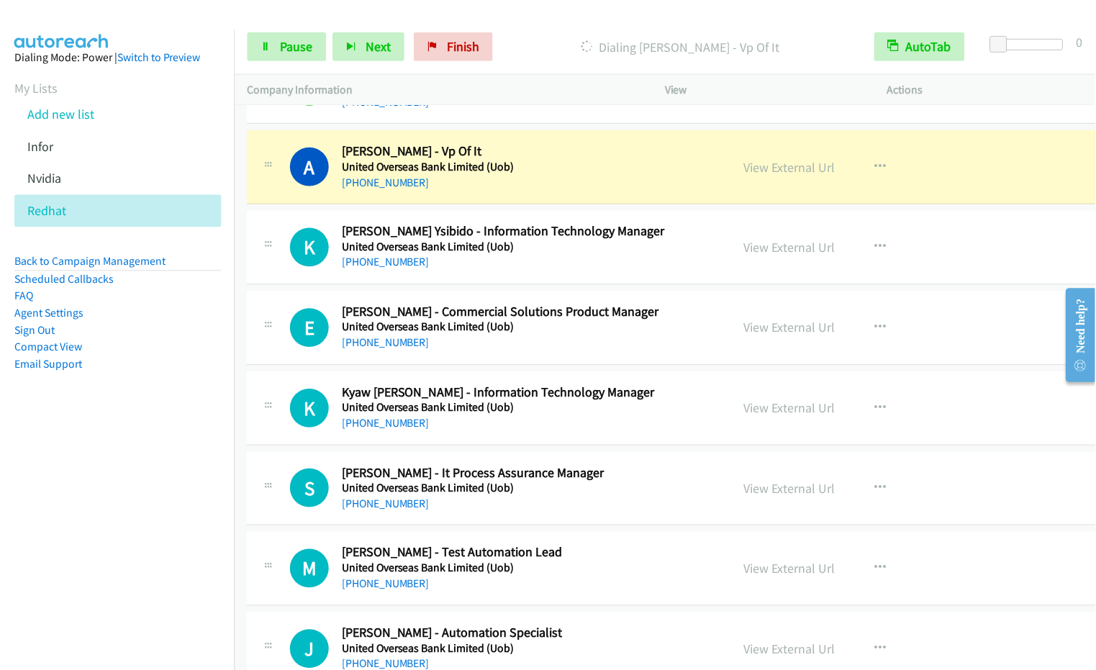
scroll to position [4788, 0]
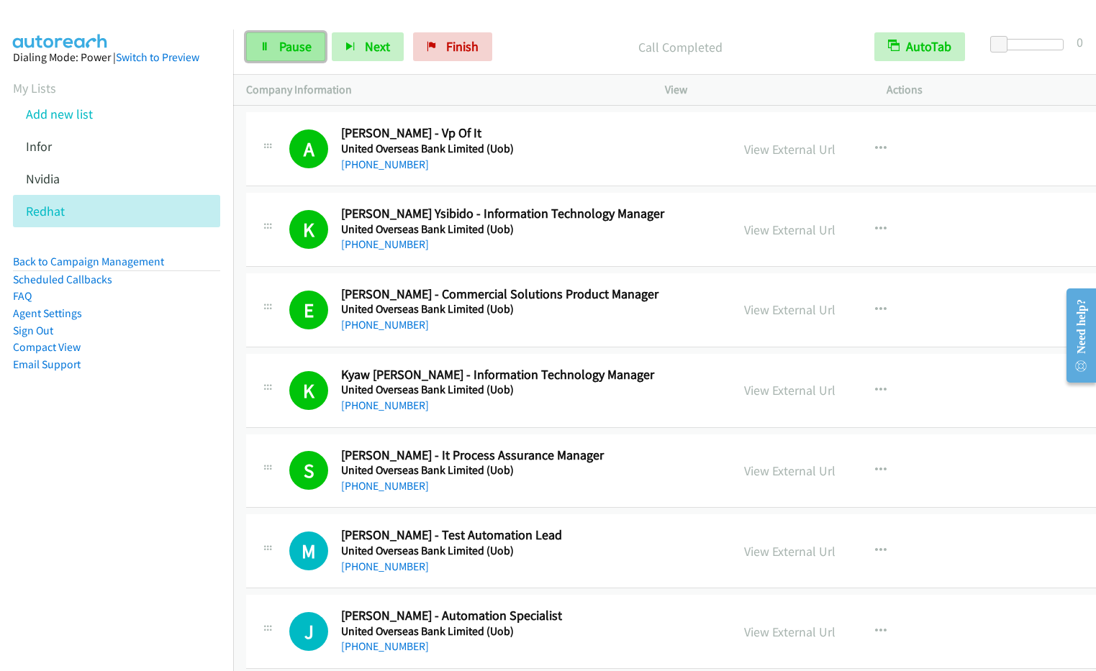
click at [281, 46] on span "Pause" at bounding box center [295, 46] width 32 height 17
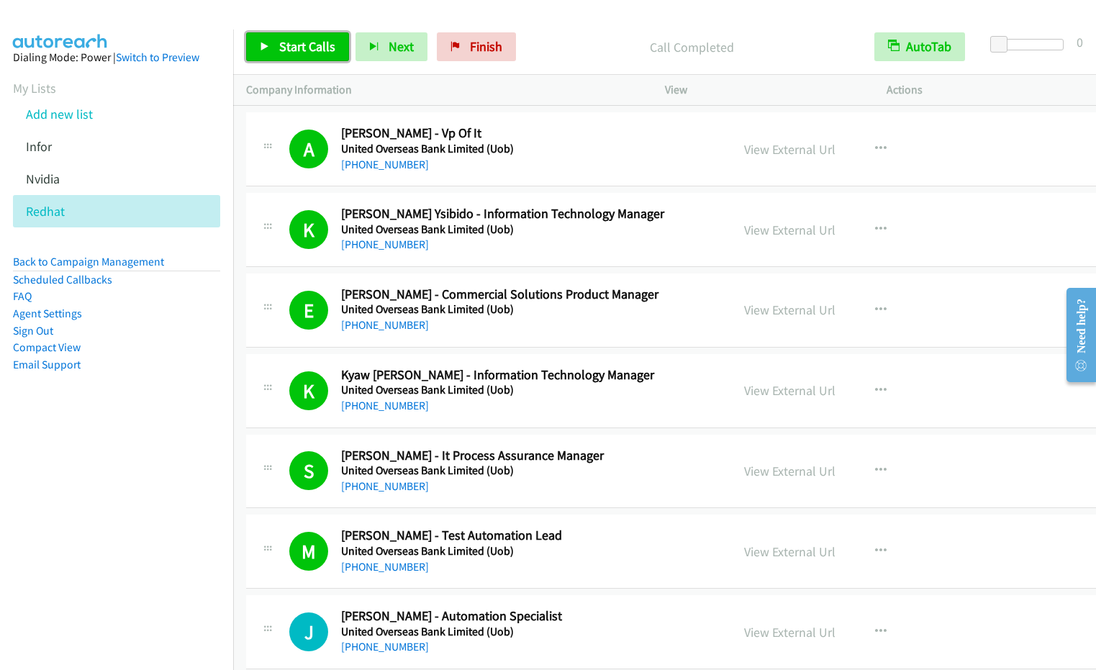
click at [293, 52] on span "Start Calls" at bounding box center [307, 46] width 56 height 17
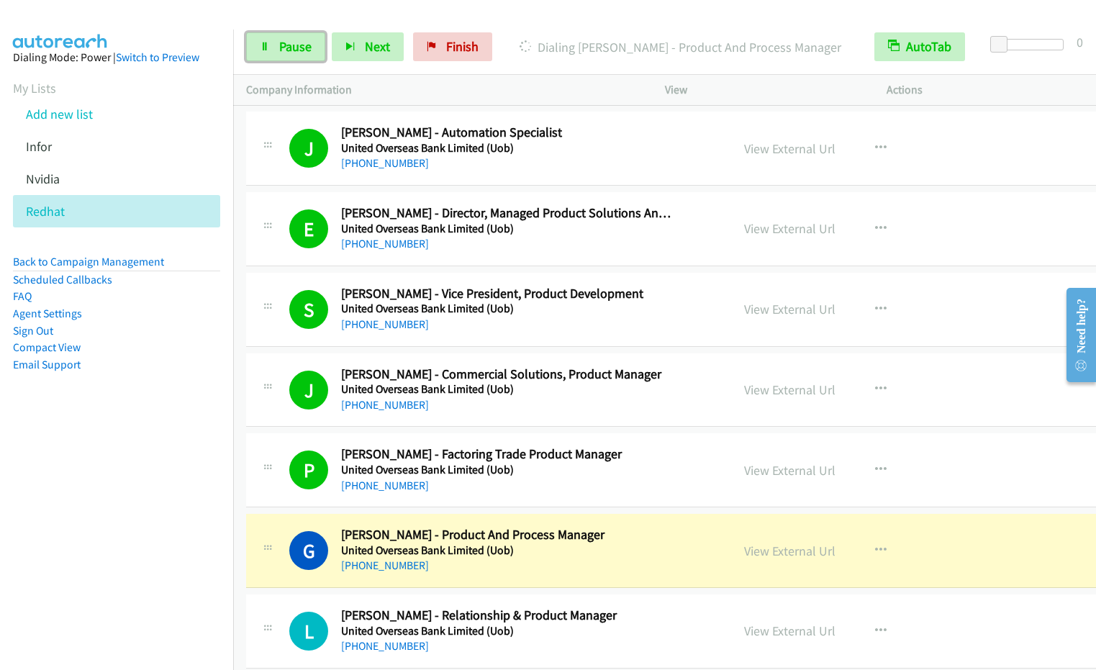
drag, startPoint x: 289, startPoint y: 48, endPoint x: 834, endPoint y: 106, distance: 548.3
click at [289, 48] on span "Pause" at bounding box center [295, 46] width 32 height 17
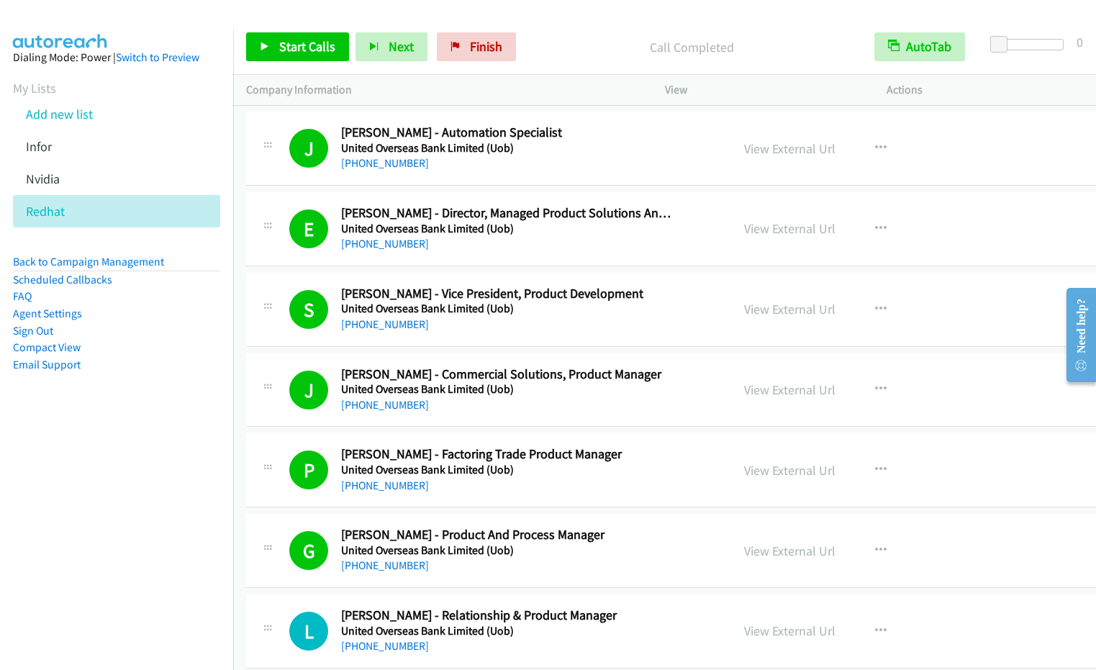
scroll to position [5755, 0]
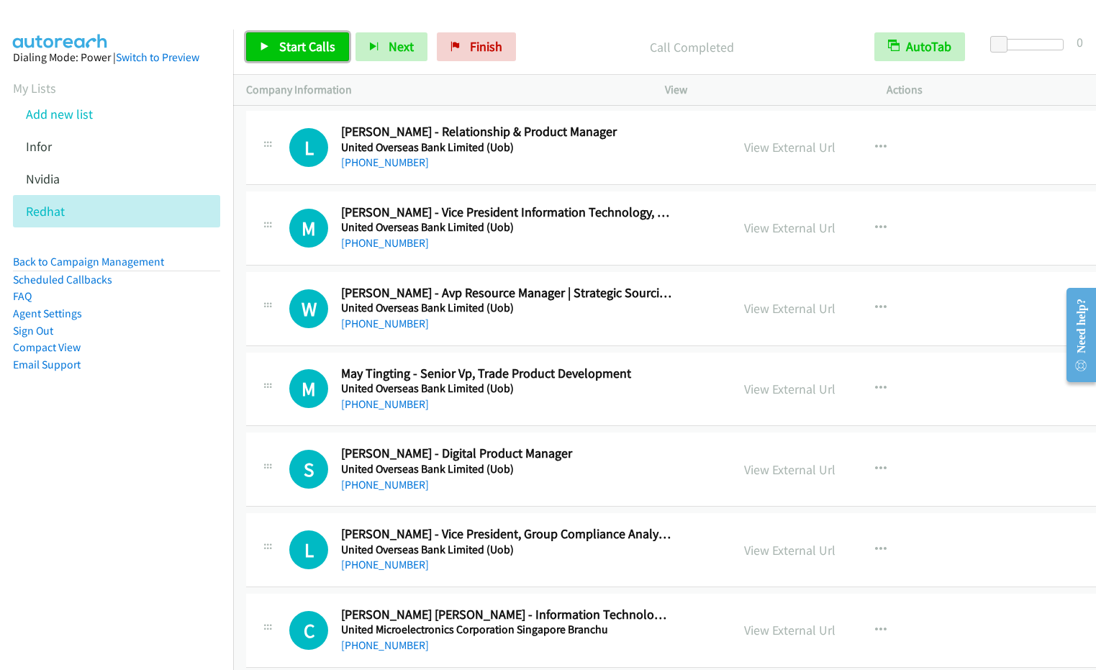
click at [294, 45] on span "Start Calls" at bounding box center [307, 46] width 56 height 17
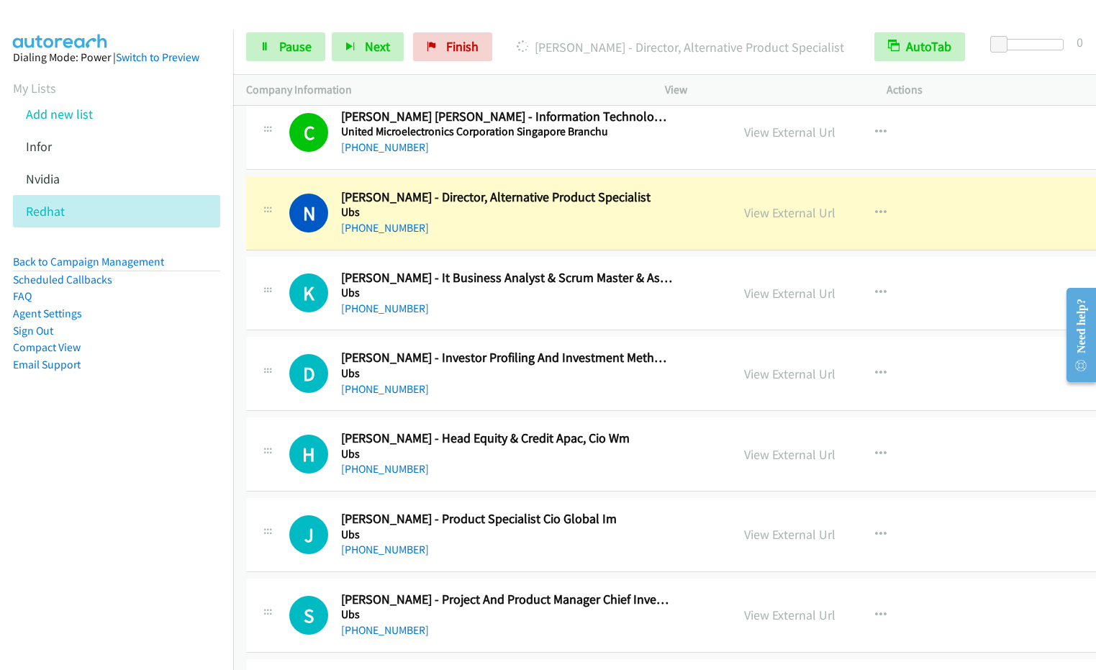
scroll to position [6222, 0]
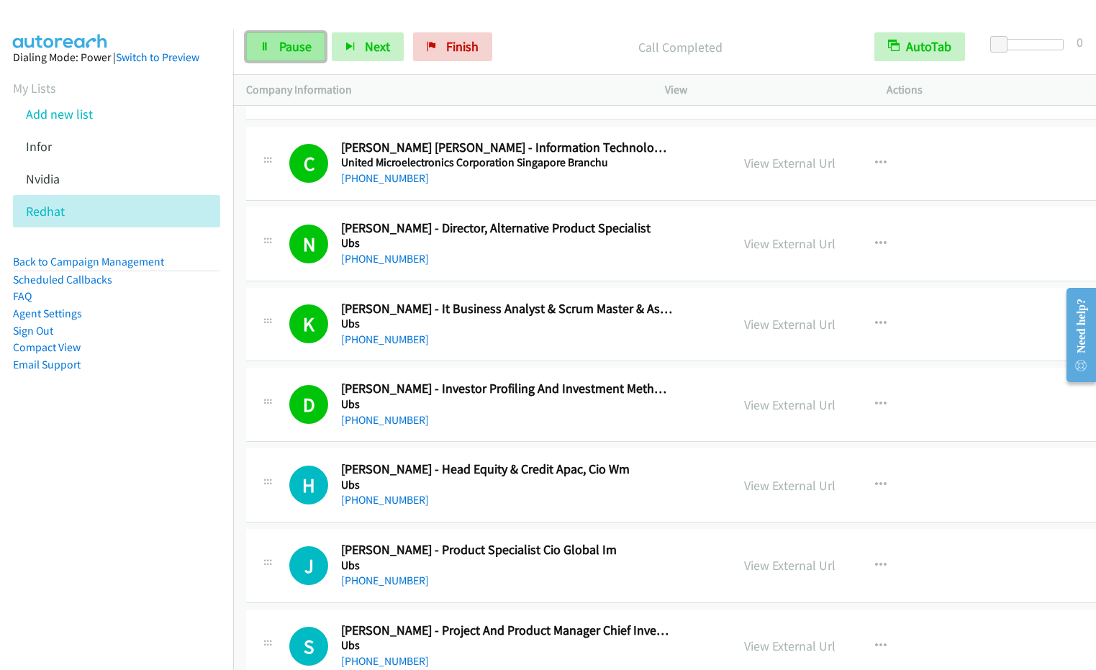
click at [281, 45] on span "Pause" at bounding box center [295, 46] width 32 height 17
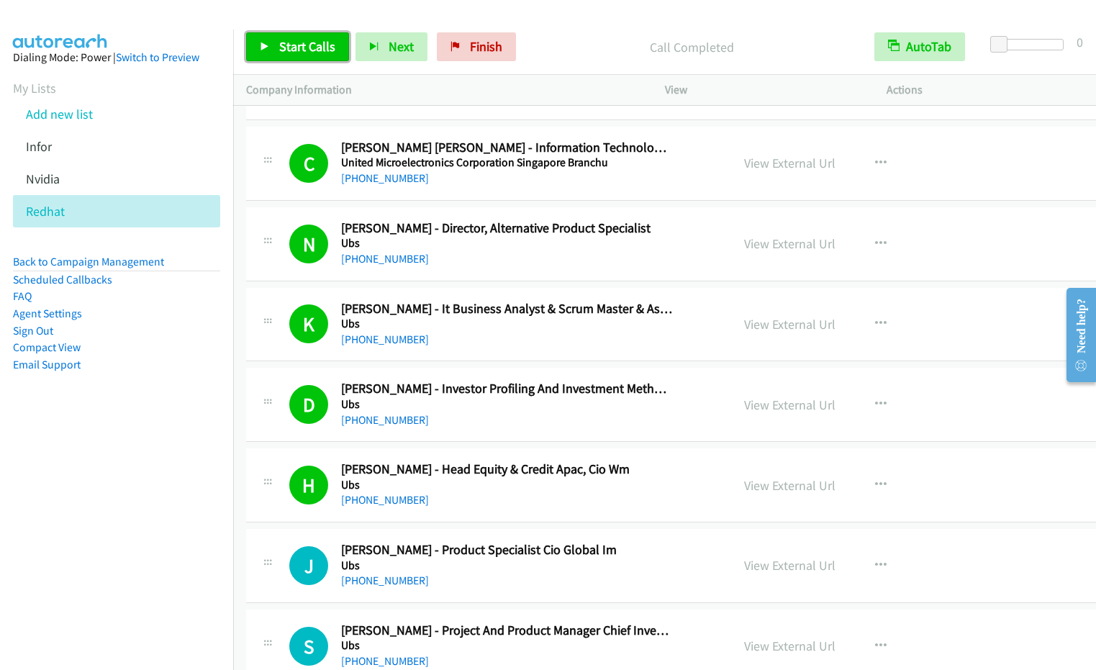
click at [283, 58] on link "Start Calls" at bounding box center [297, 46] width 103 height 29
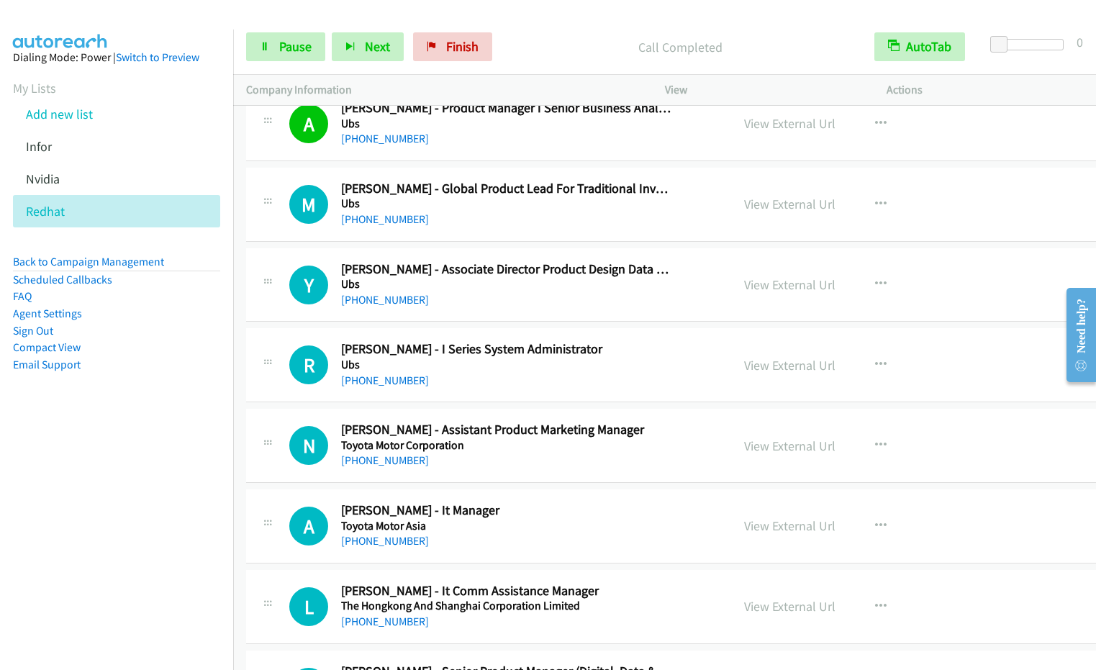
scroll to position [7990, 0]
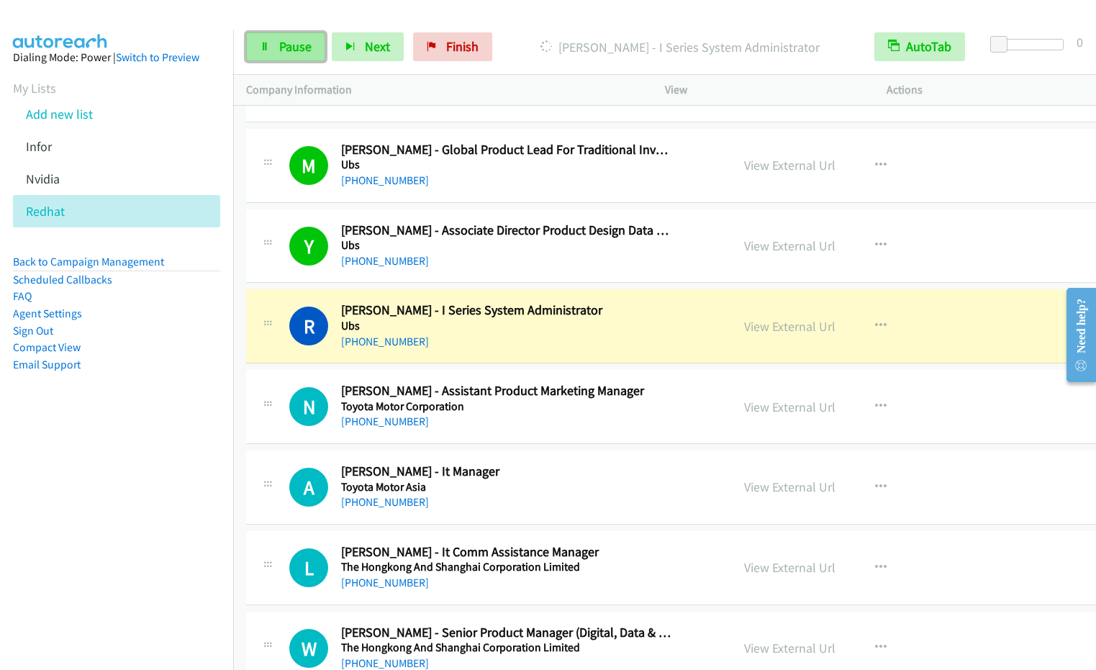
click at [304, 52] on span "Pause" at bounding box center [295, 46] width 32 height 17
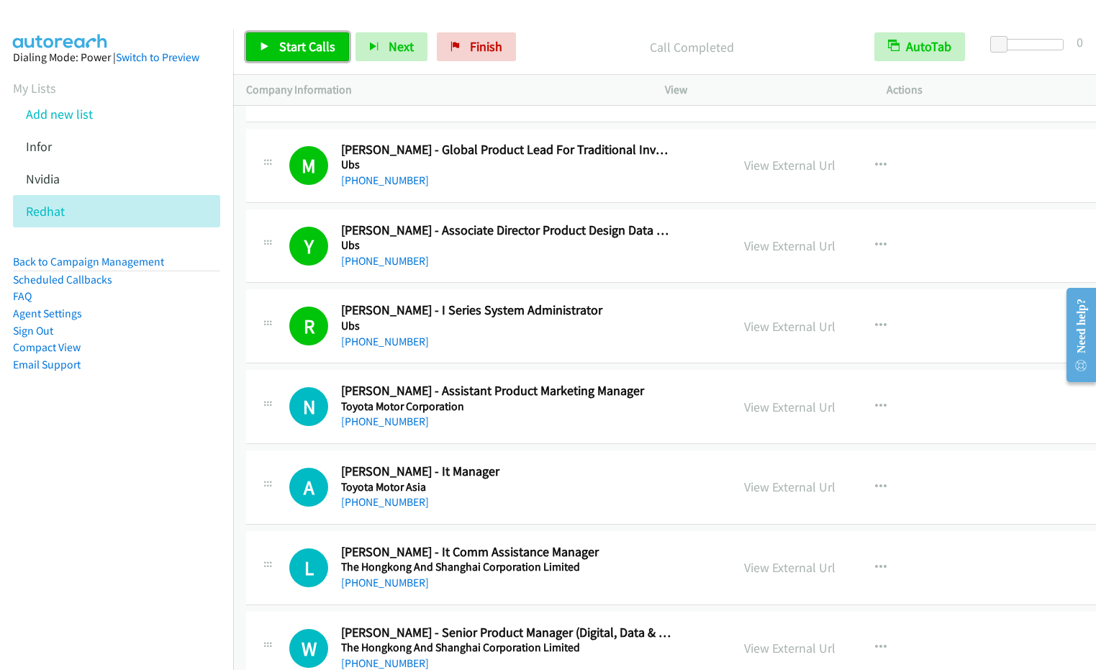
click at [305, 47] on span "Start Calls" at bounding box center [307, 46] width 56 height 17
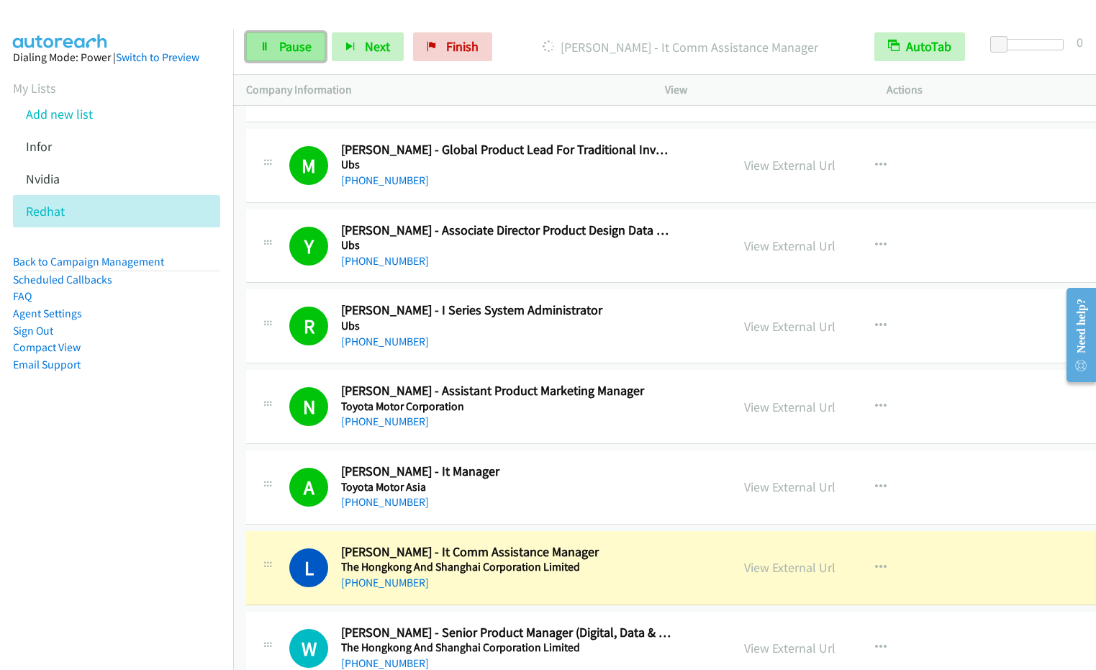
click at [291, 50] on span "Pause" at bounding box center [295, 46] width 32 height 17
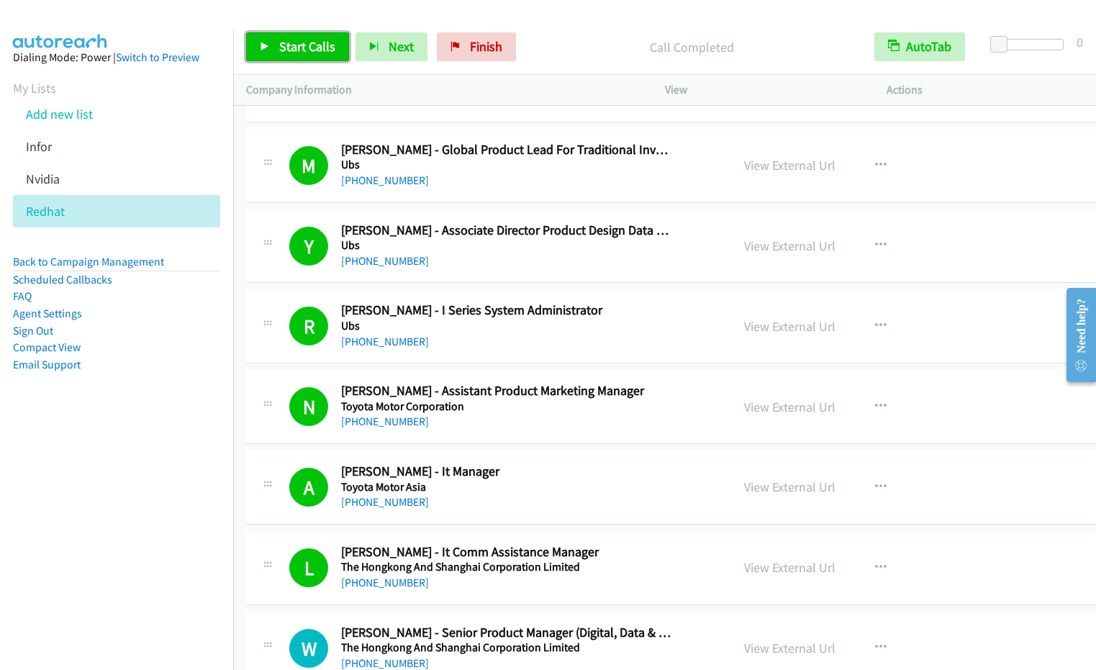
click at [306, 51] on span "Start Calls" at bounding box center [307, 46] width 56 height 17
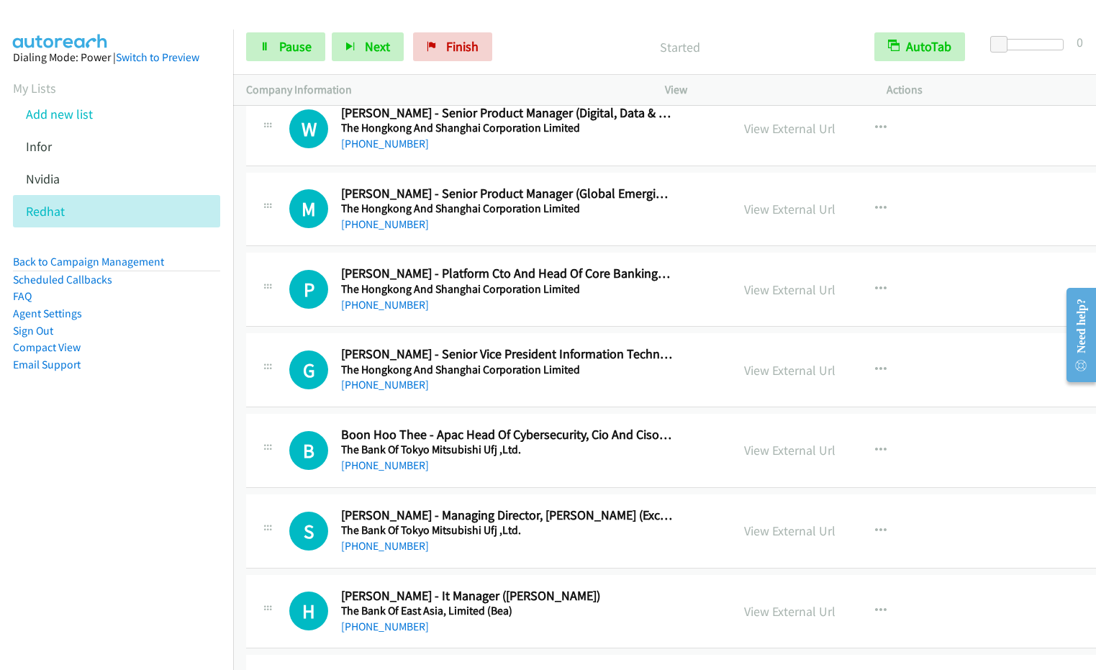
scroll to position [8401, 0]
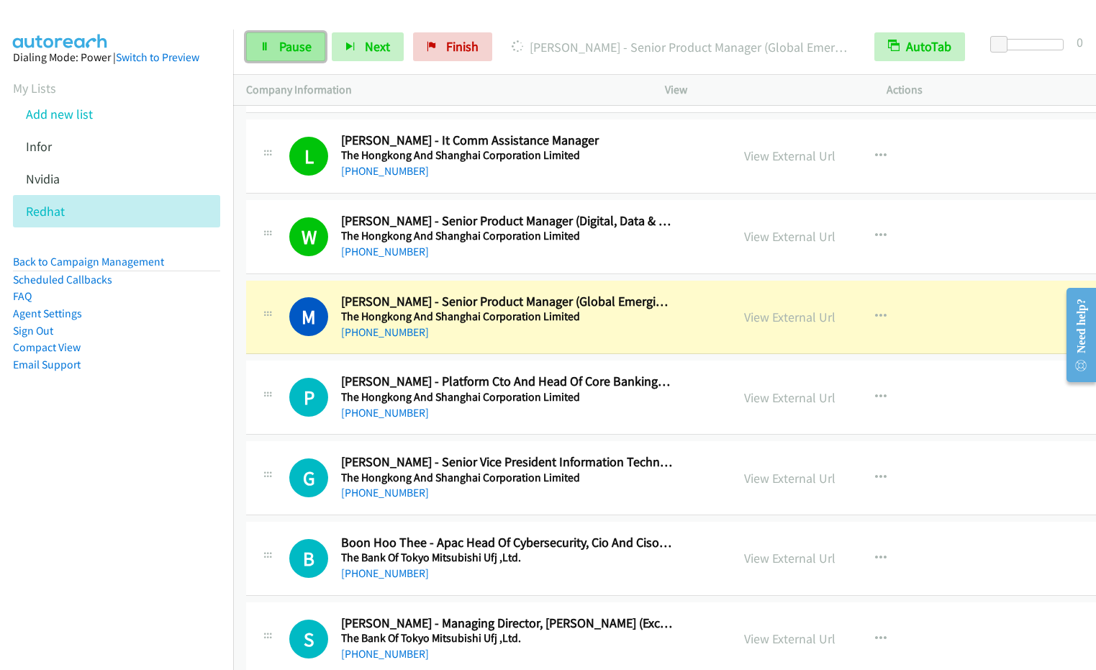
click at [291, 36] on link "Pause" at bounding box center [285, 46] width 79 height 29
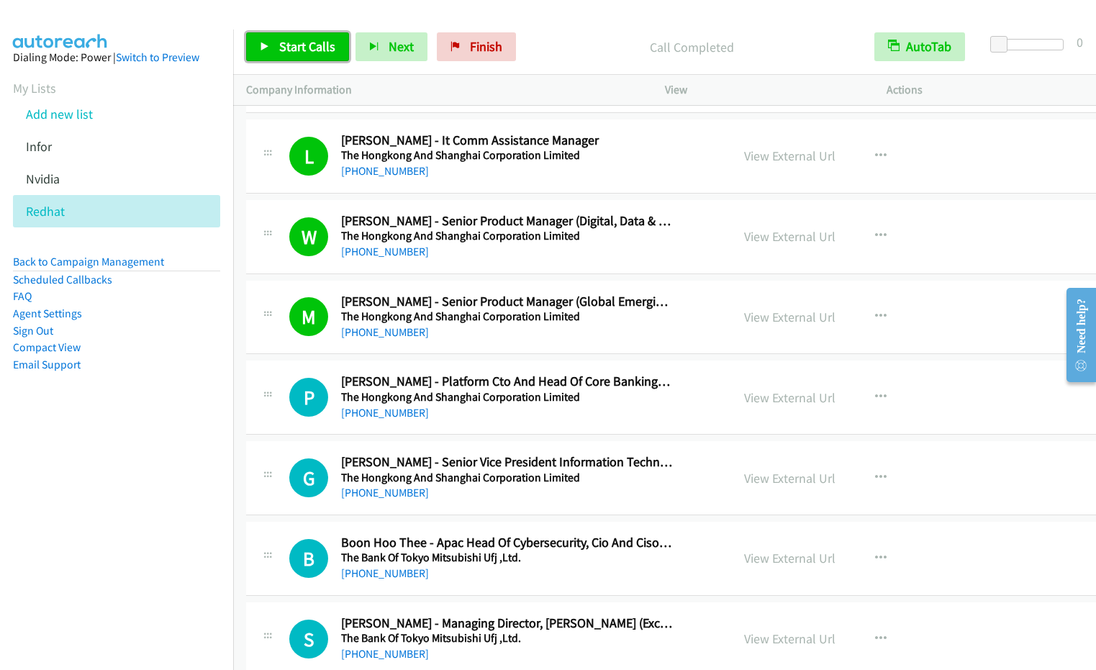
click at [287, 45] on span "Start Calls" at bounding box center [307, 46] width 56 height 17
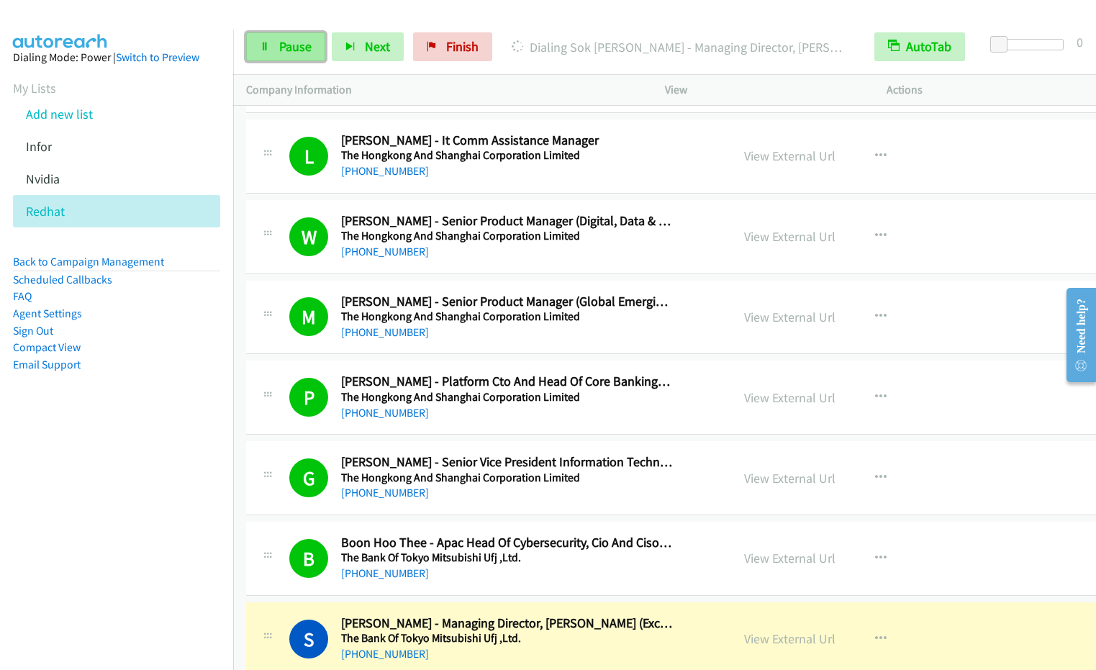
click at [296, 44] on span "Pause" at bounding box center [295, 46] width 32 height 17
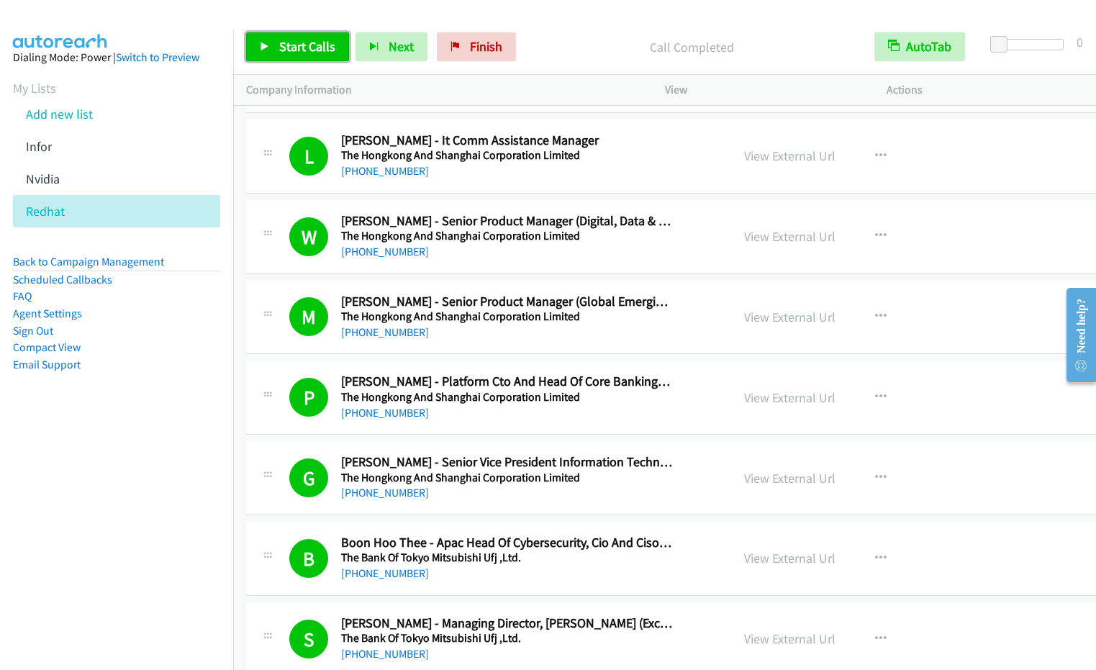
click at [293, 45] on span "Start Calls" at bounding box center [307, 46] width 56 height 17
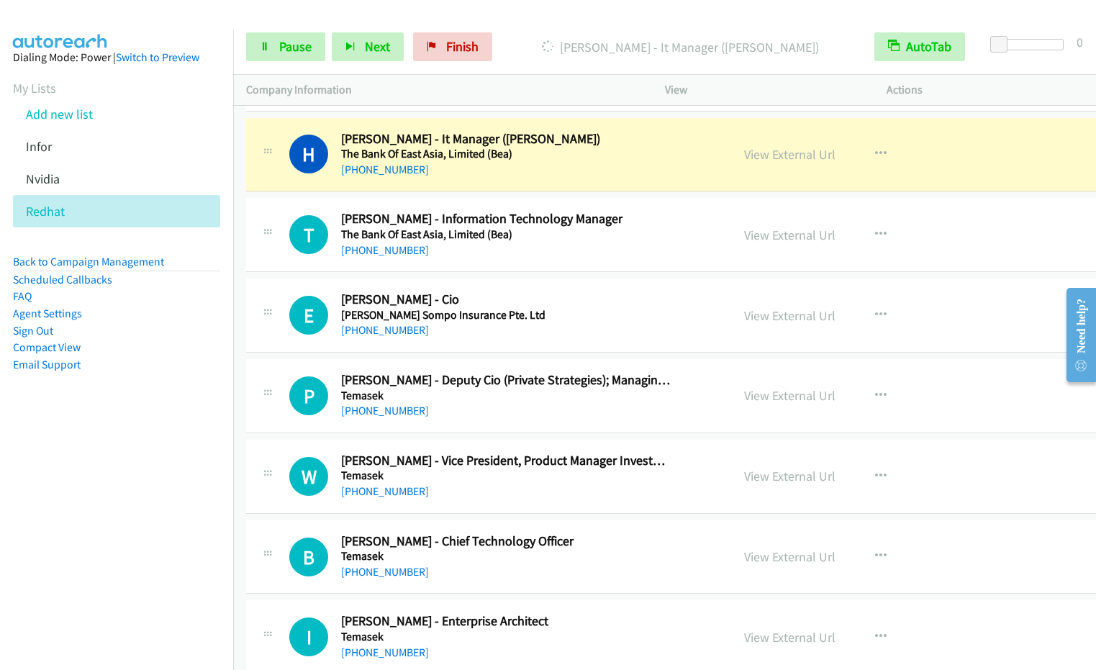
scroll to position [8874, 0]
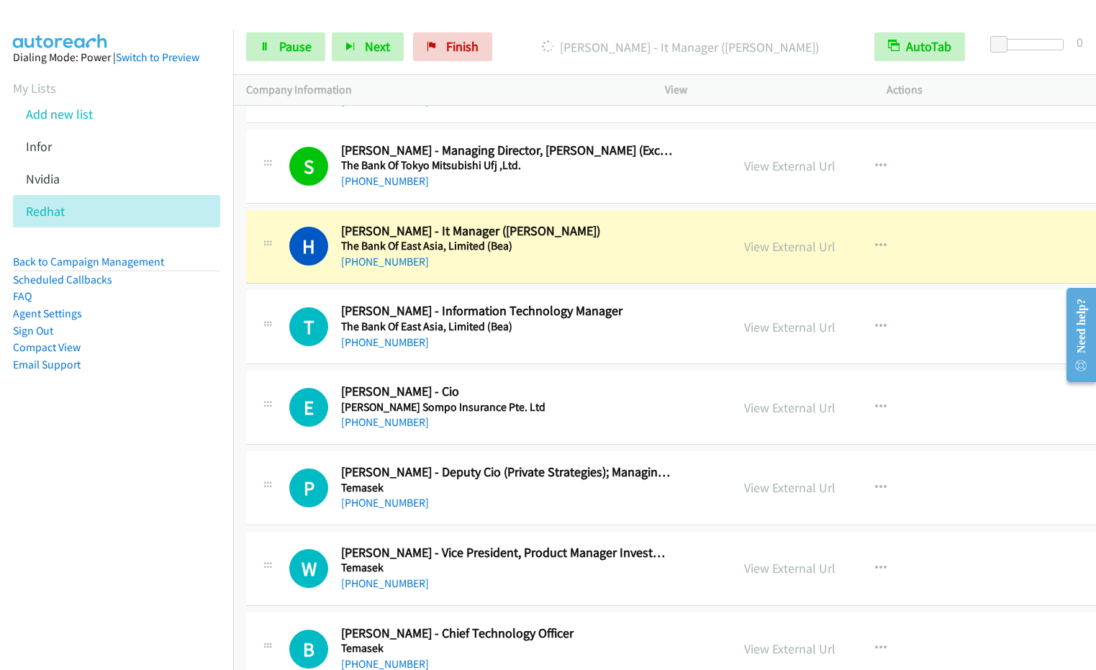
click at [122, 483] on nav "Dialing Mode: Power | Switch to Preview My Lists Add new list Infor [GEOGRAPHIC…" at bounding box center [117, 364] width 234 height 670
click at [106, 414] on aside "Dialing Mode: Power | Switch to Preview My Lists Add new list Infor [GEOGRAPHIC…" at bounding box center [116, 233] width 233 height 409
click at [292, 53] on span "Pause" at bounding box center [295, 46] width 32 height 17
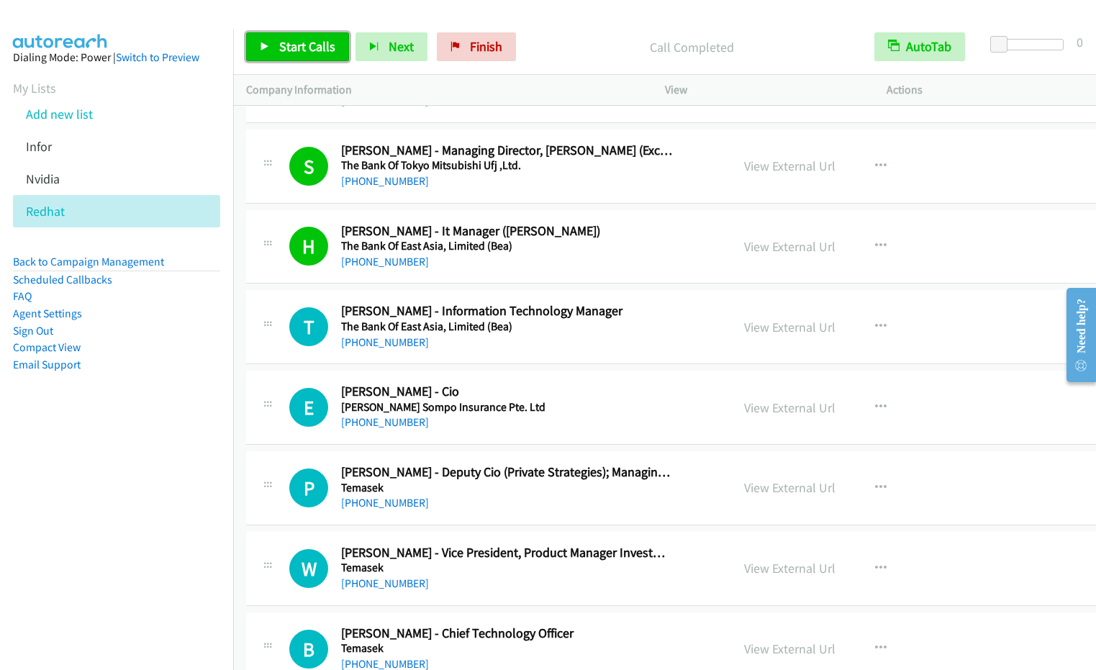
click at [292, 54] on span "Start Calls" at bounding box center [307, 46] width 56 height 17
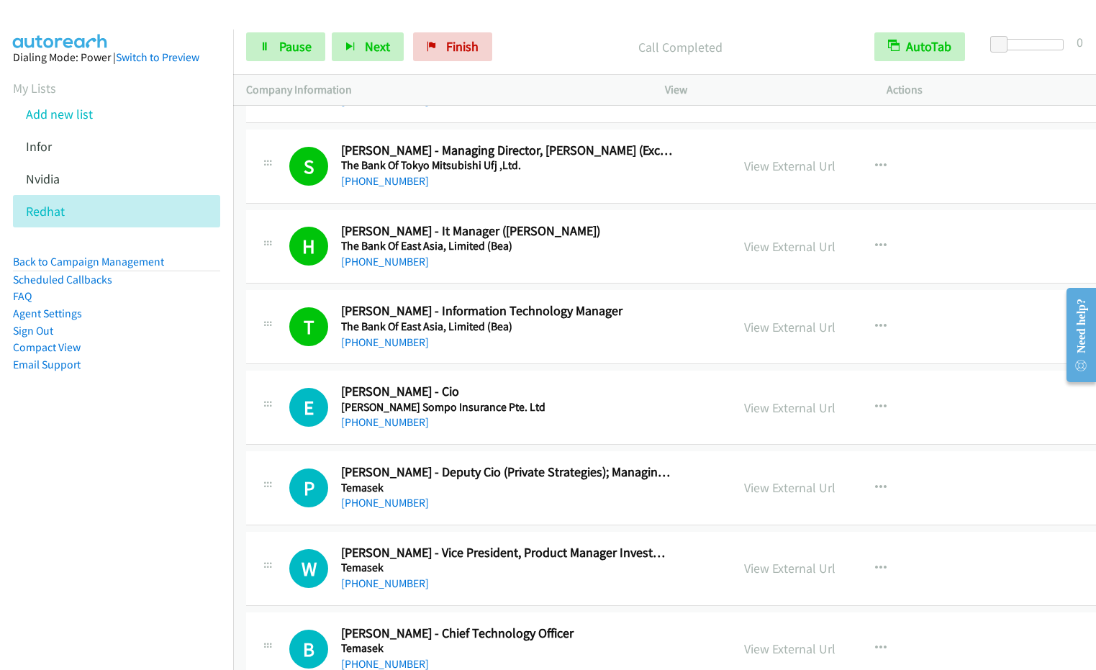
click at [165, 424] on aside "Dialing Mode: Power | Switch to Preview My Lists Add new list Infor [GEOGRAPHIC…" at bounding box center [116, 233] width 233 height 409
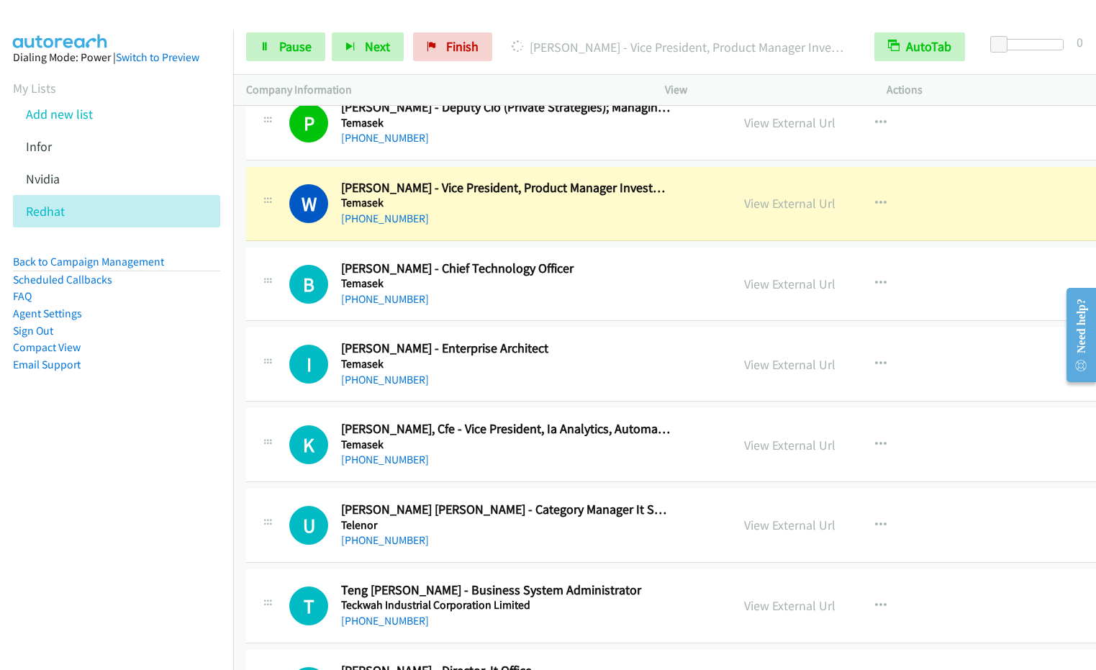
scroll to position [9261, 0]
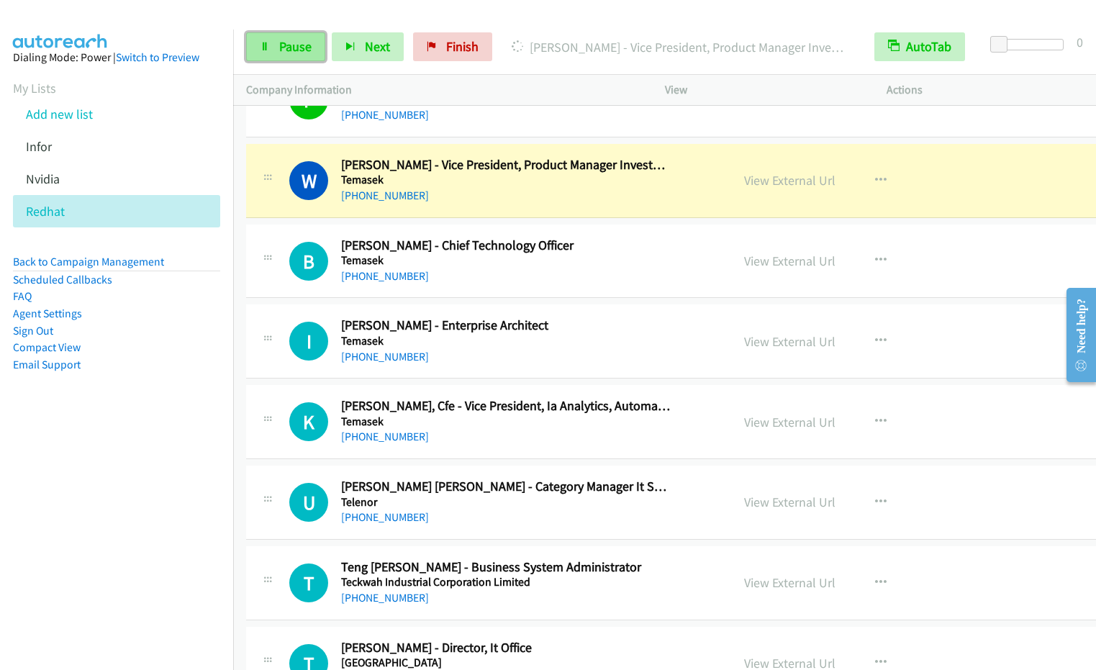
click at [291, 50] on span "Pause" at bounding box center [295, 46] width 32 height 17
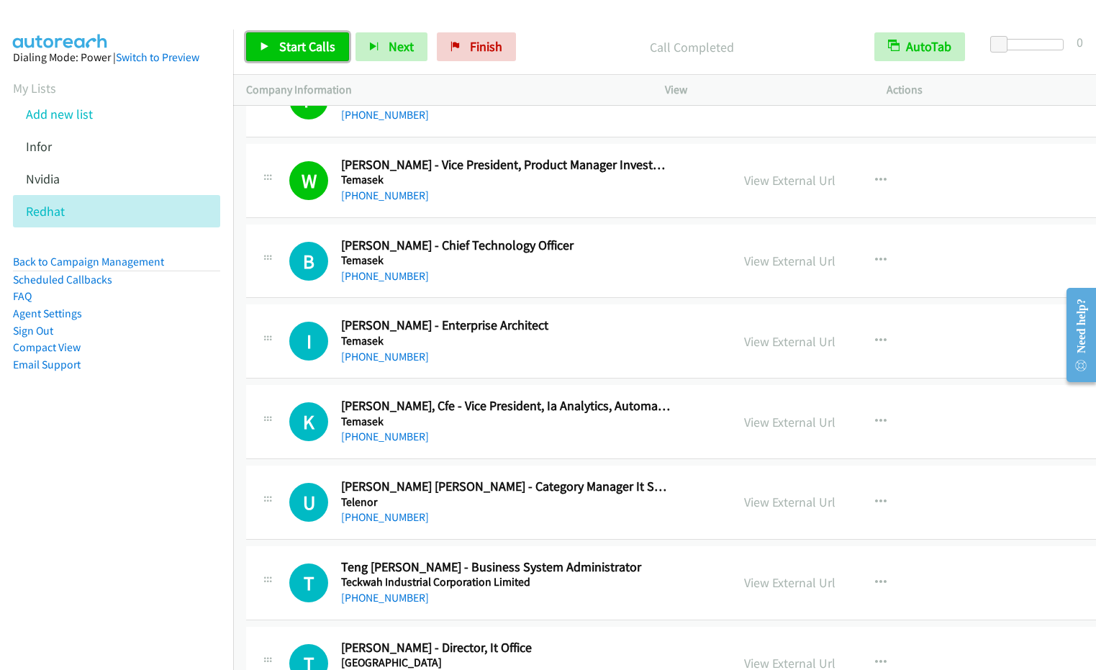
click at [308, 51] on span "Start Calls" at bounding box center [307, 46] width 56 height 17
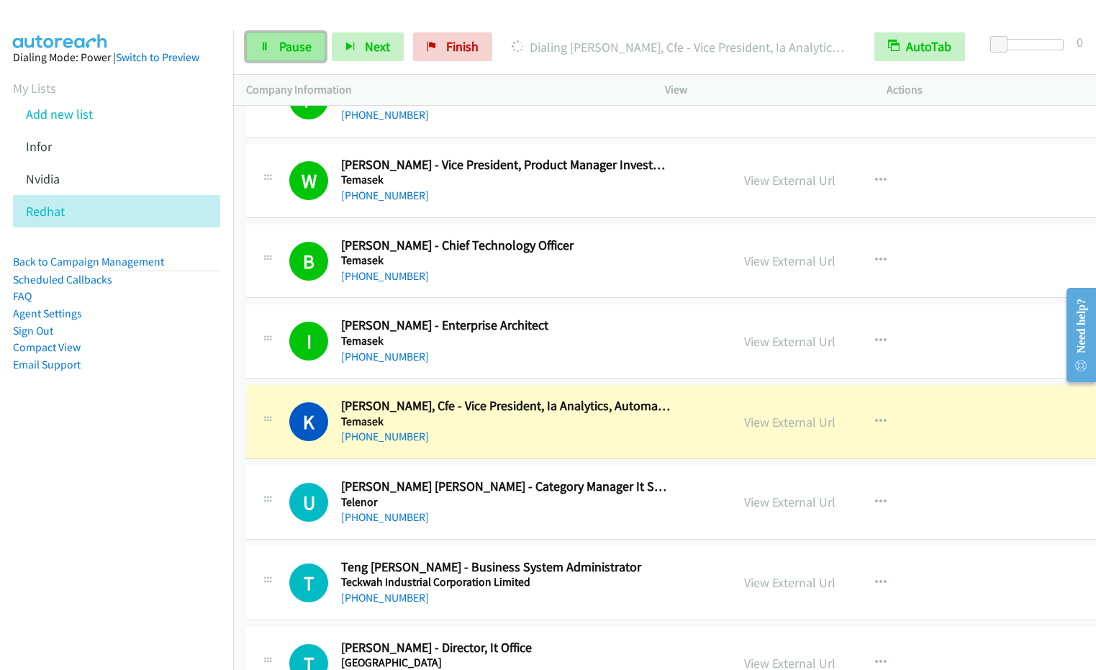
click at [284, 37] on link "Pause" at bounding box center [285, 46] width 79 height 29
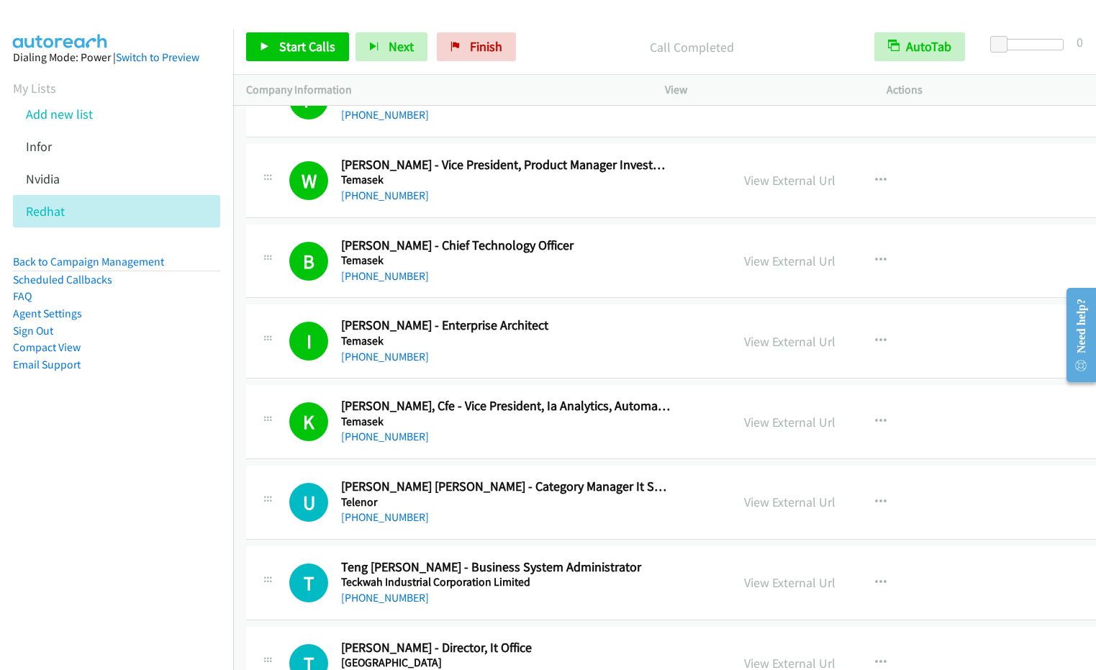
click at [140, 445] on nav "Dialing Mode: Power | Switch to Preview My Lists Add new list Infor [GEOGRAPHIC…" at bounding box center [117, 364] width 234 height 670
drag, startPoint x: 309, startPoint y: 40, endPoint x: 399, endPoint y: 73, distance: 95.1
click at [309, 40] on span "Start Calls" at bounding box center [307, 46] width 56 height 17
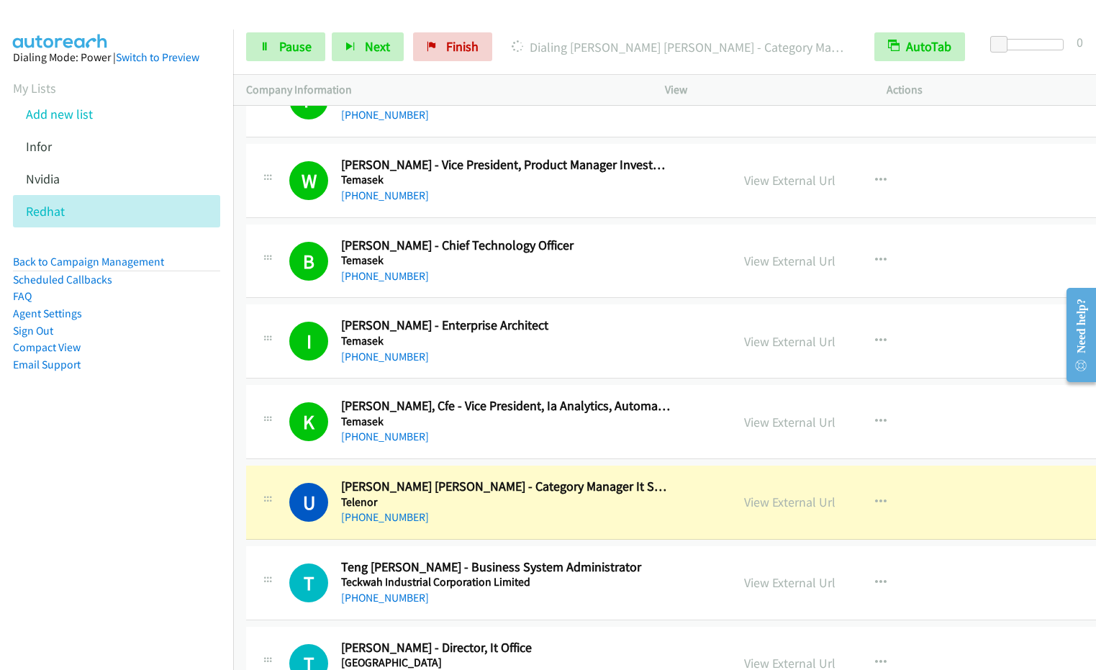
click at [147, 492] on nav "Dialing Mode: Power | Switch to Preview My Lists Add new list Infor [GEOGRAPHIC…" at bounding box center [117, 364] width 234 height 670
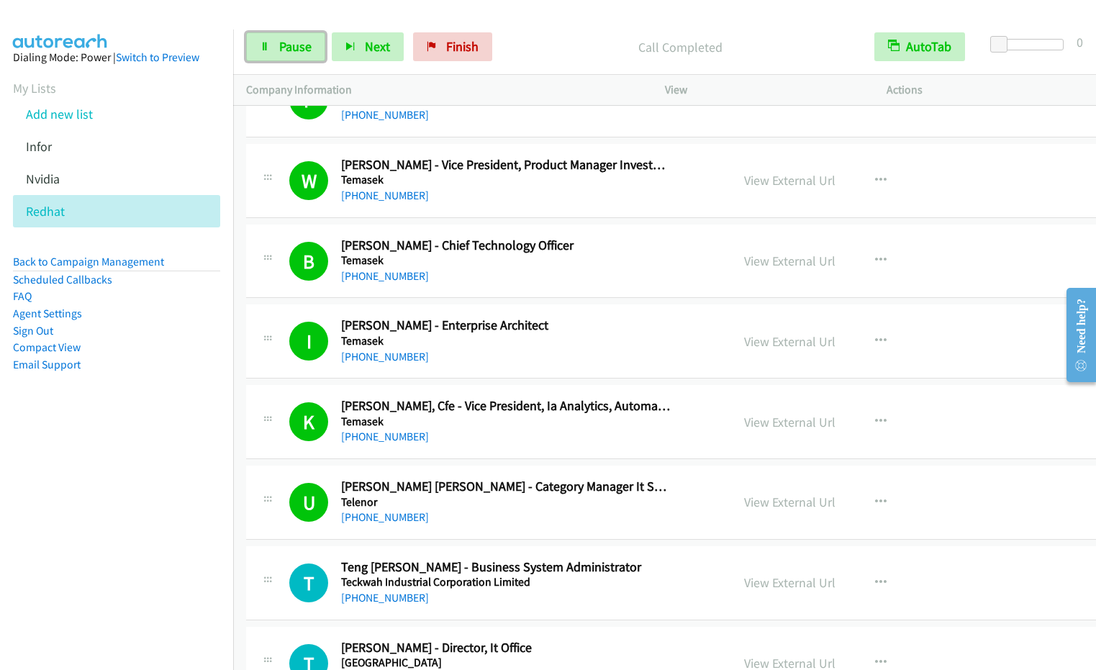
drag, startPoint x: 283, startPoint y: 47, endPoint x: 468, endPoint y: 1, distance: 190.0
click at [283, 47] on span "Pause" at bounding box center [295, 46] width 32 height 17
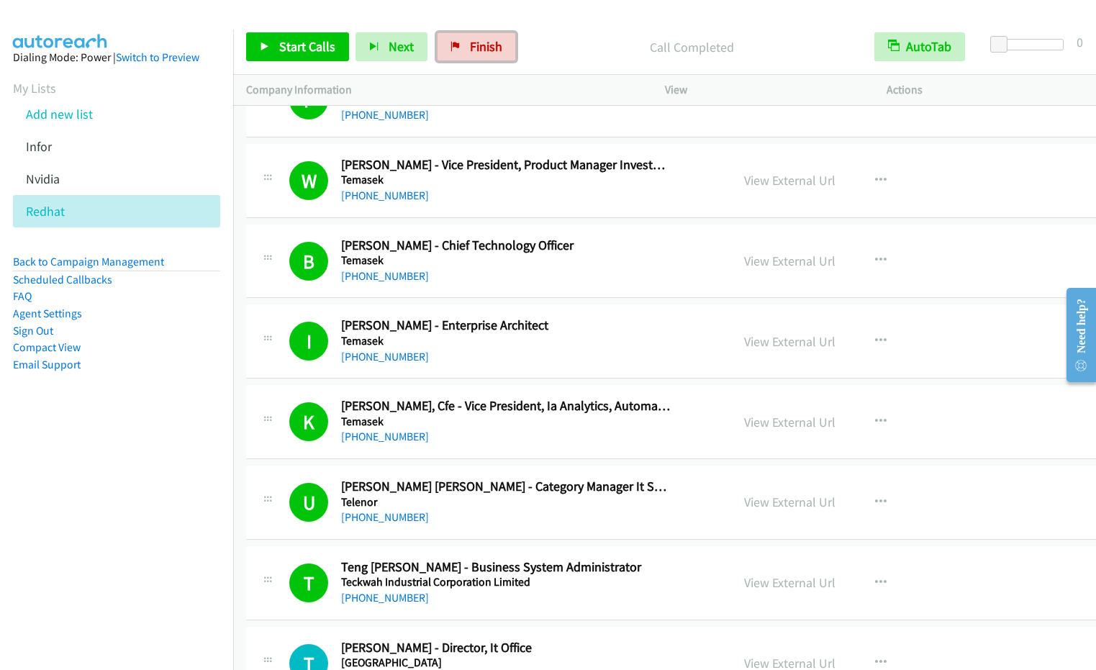
drag, startPoint x: 486, startPoint y: 45, endPoint x: 891, endPoint y: 111, distance: 411.0
click at [485, 45] on span "Finish" at bounding box center [486, 46] width 32 height 17
